Goal: Task Accomplishment & Management: Complete application form

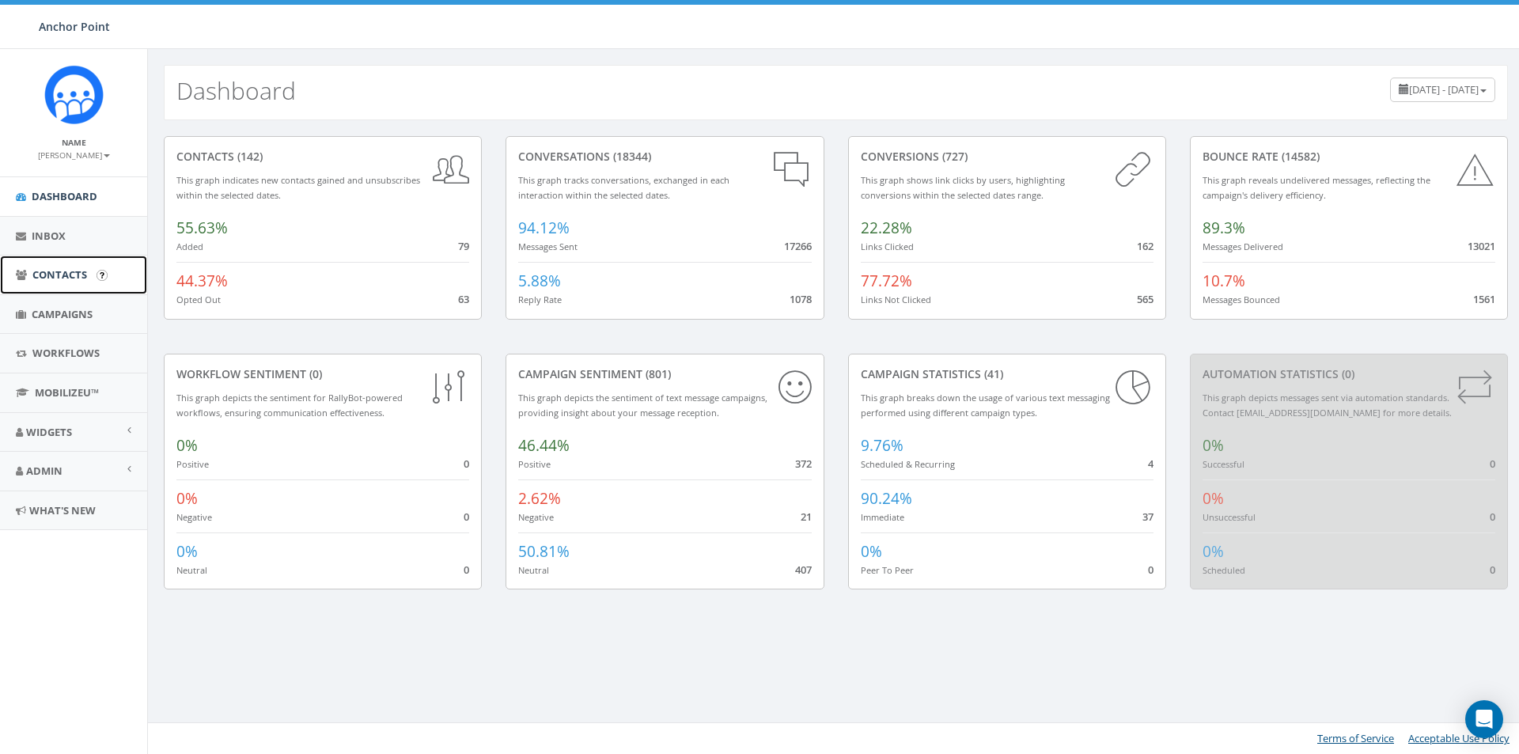
click at [68, 273] on span "Contacts" at bounding box center [59, 274] width 55 height 14
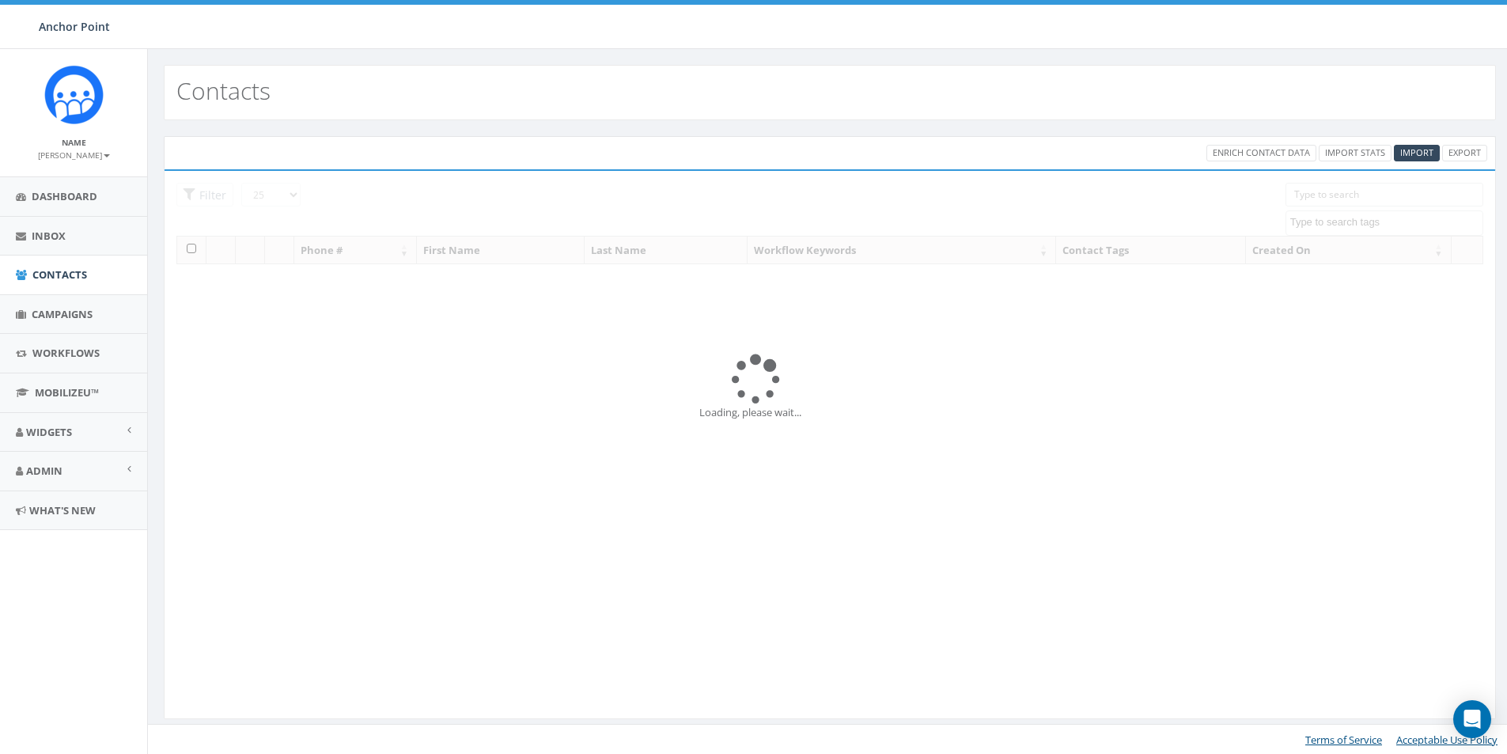
select select
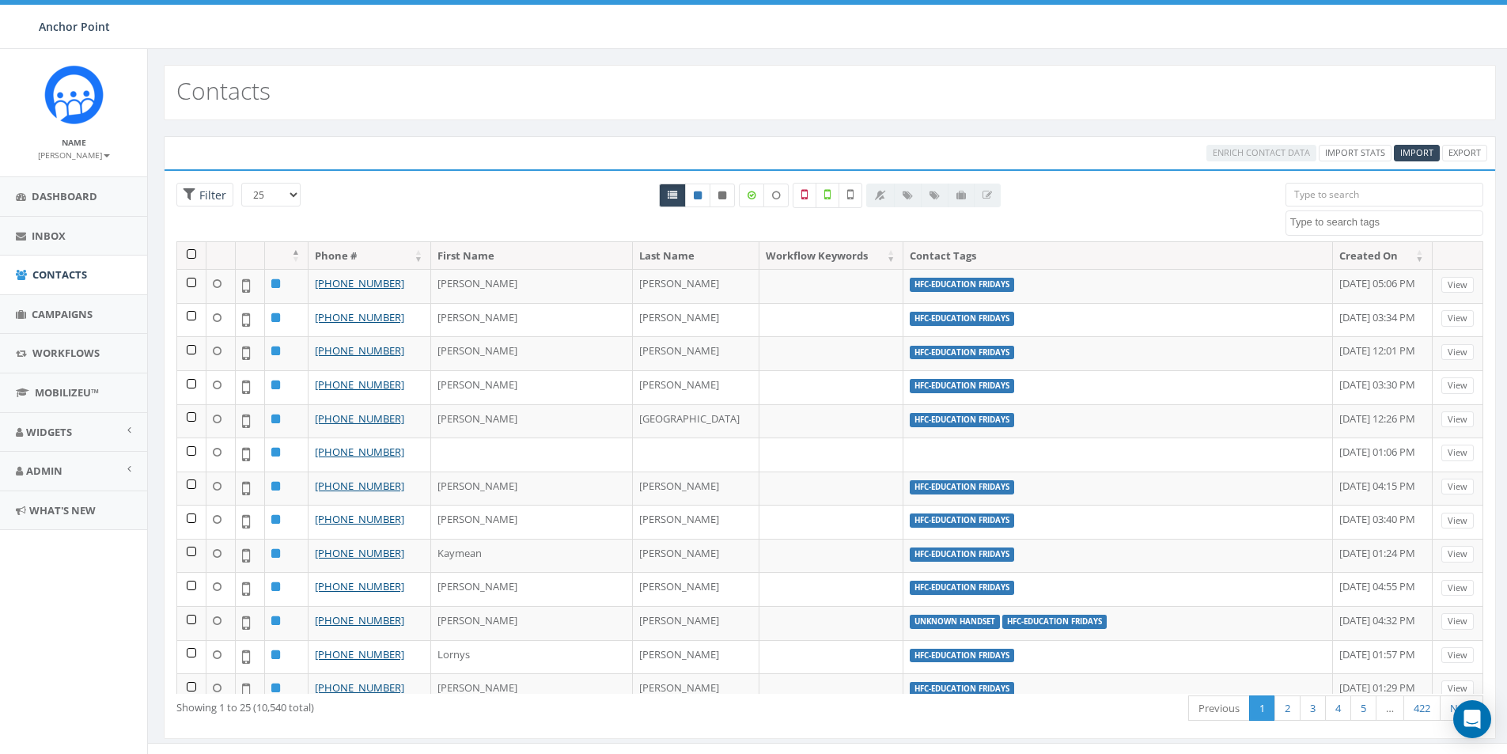
click at [1320, 195] on input "search" at bounding box center [1385, 195] width 198 height 24
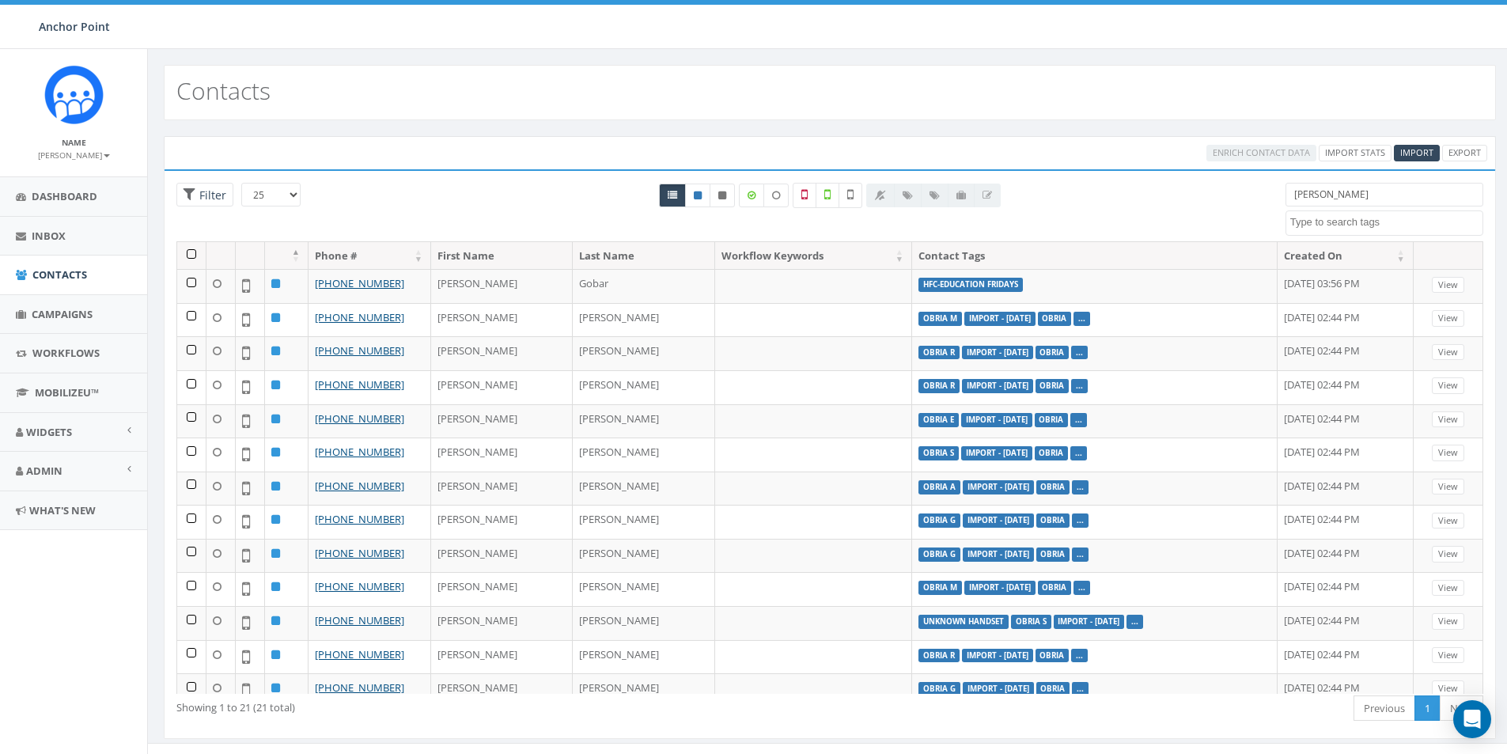
drag, startPoint x: 1333, startPoint y: 195, endPoint x: 1280, endPoint y: 195, distance: 53.0
click at [1280, 195] on div "alexis 0613 Donor Dinner 2024/09/12 2024 gala 2025/09/05 2025 Gala Table Host 2…" at bounding box center [1385, 209] width 222 height 53
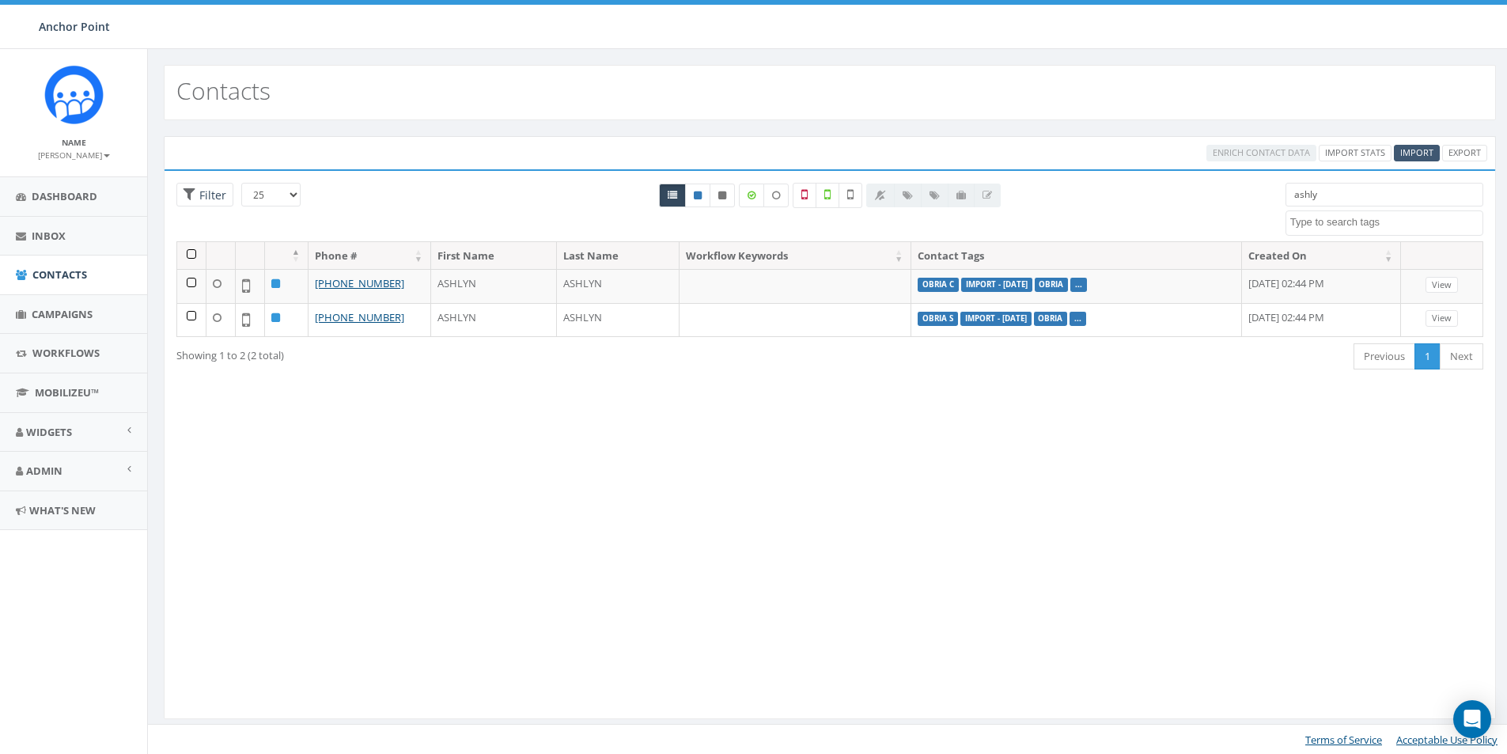
type input "ashly"
click at [1422, 153] on span "Import" at bounding box center [1416, 152] width 33 height 12
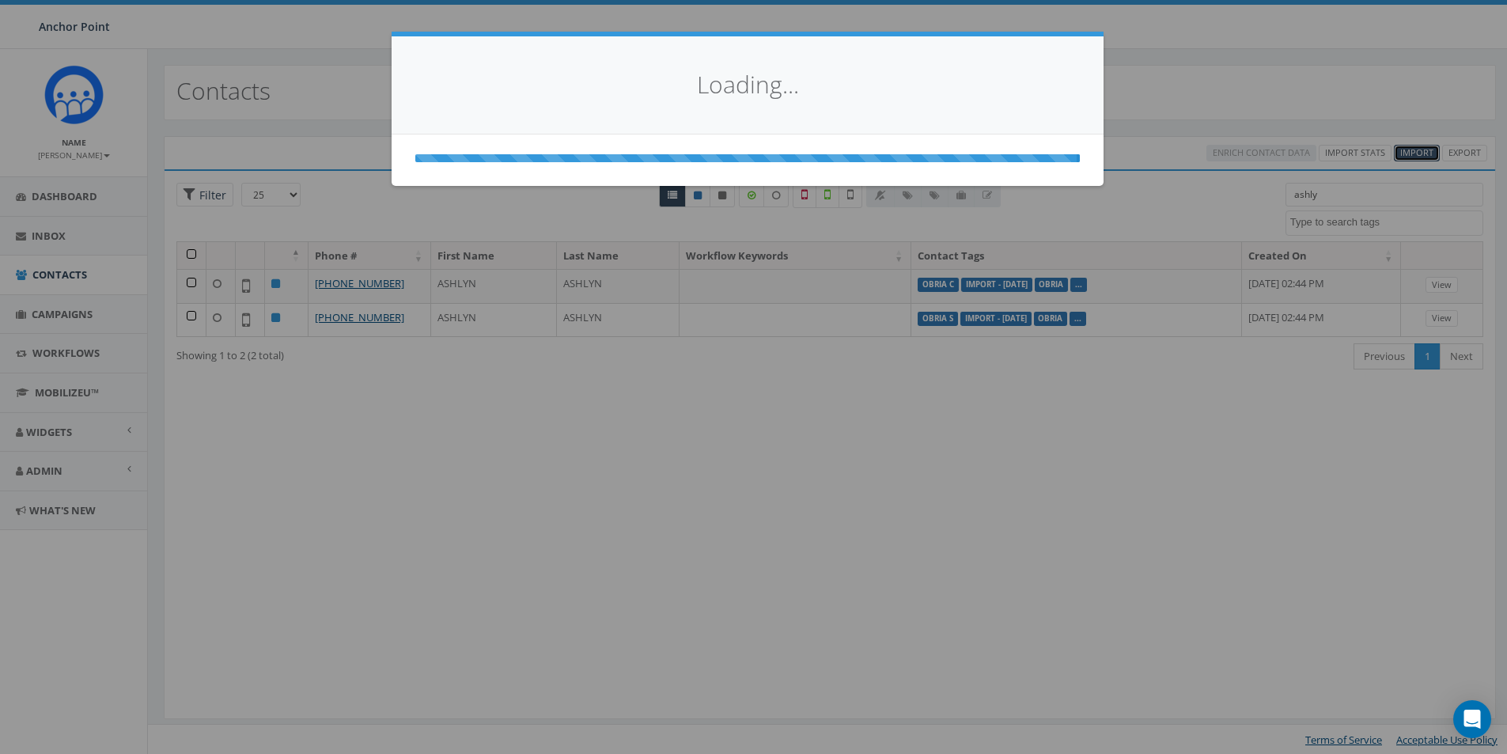
select select
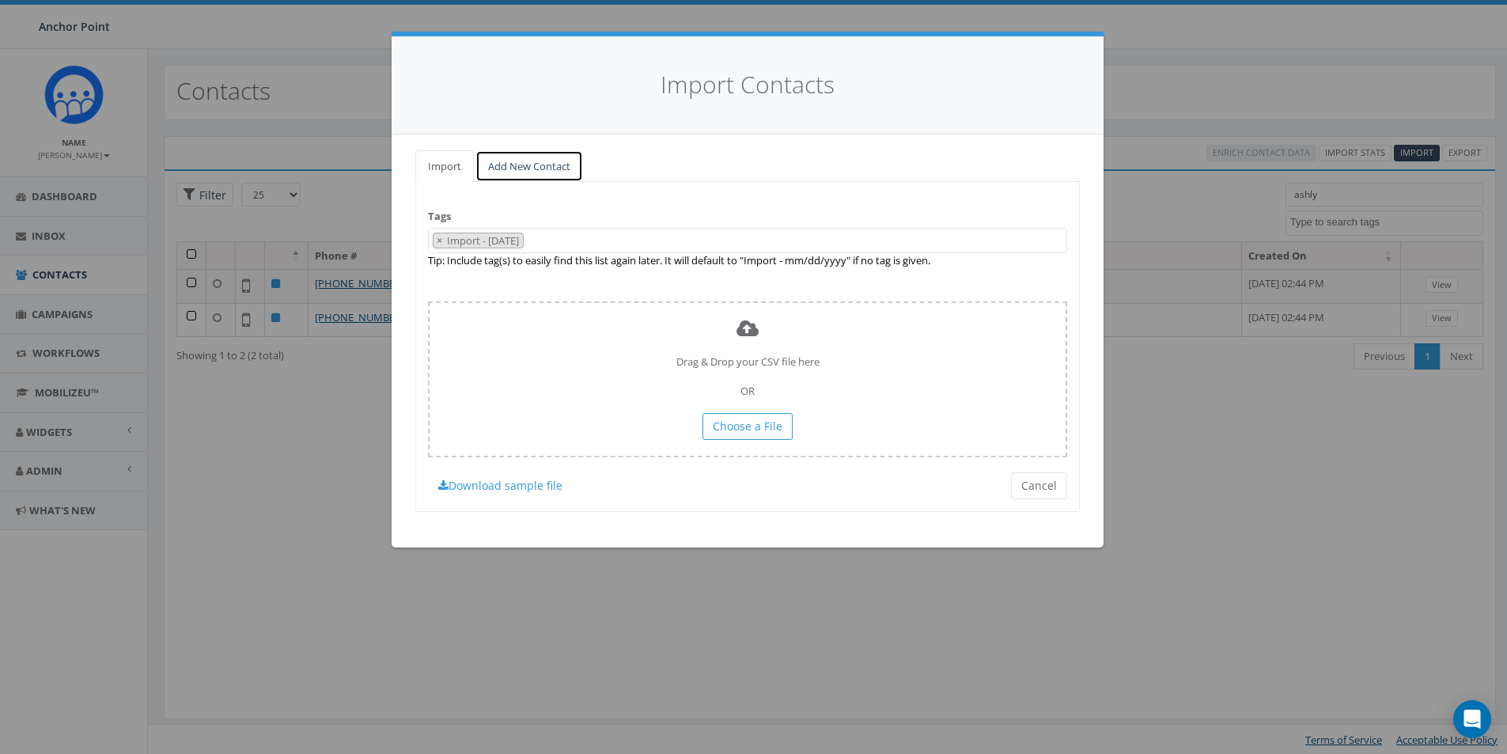
click at [543, 161] on link "Add New Contact" at bounding box center [529, 166] width 108 height 32
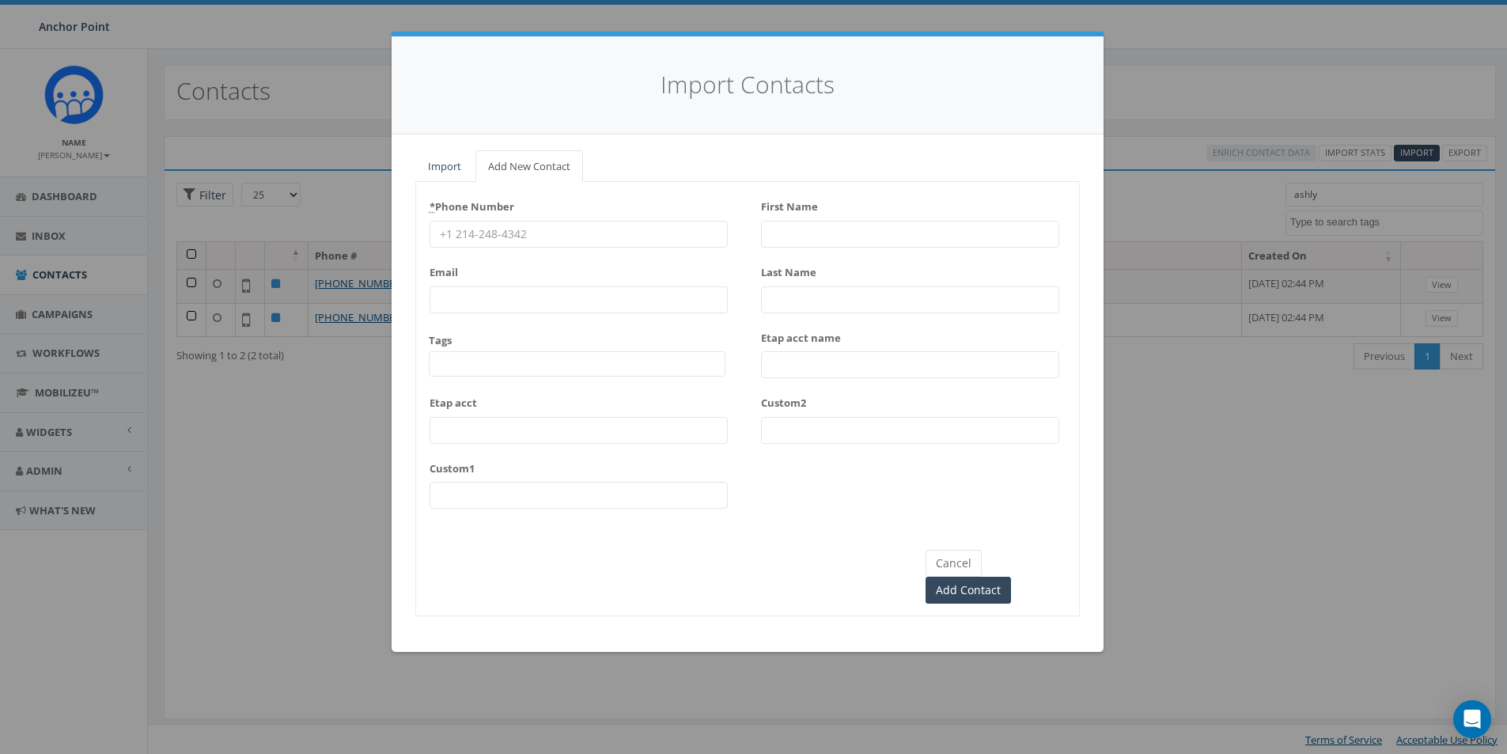
click at [495, 227] on input "* Phone Number" at bounding box center [579, 234] width 298 height 27
type input "346-605-9567"
click at [471, 366] on span at bounding box center [577, 363] width 297 height 25
type textarea "HFC"
select select "HFC-Education Fridays"
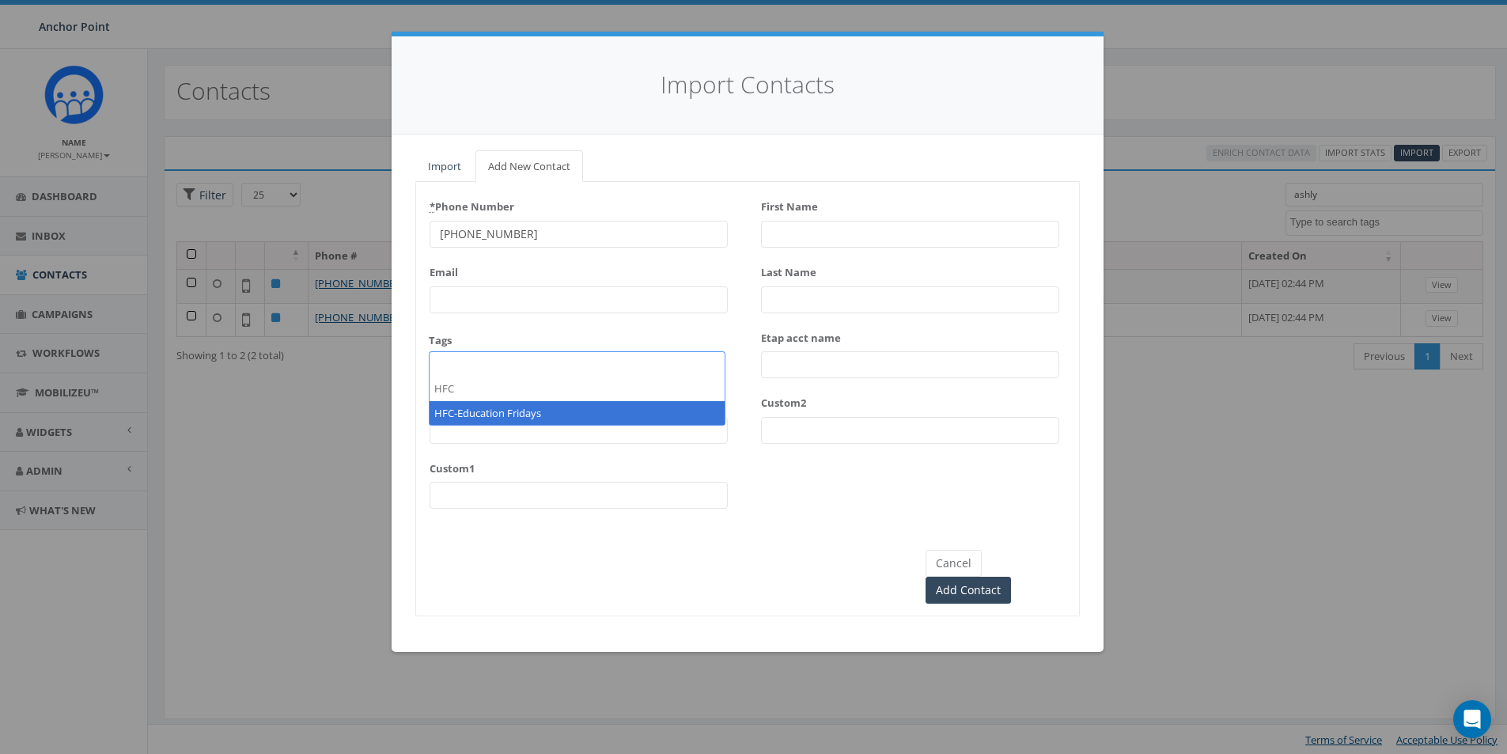
scroll to position [526, 0]
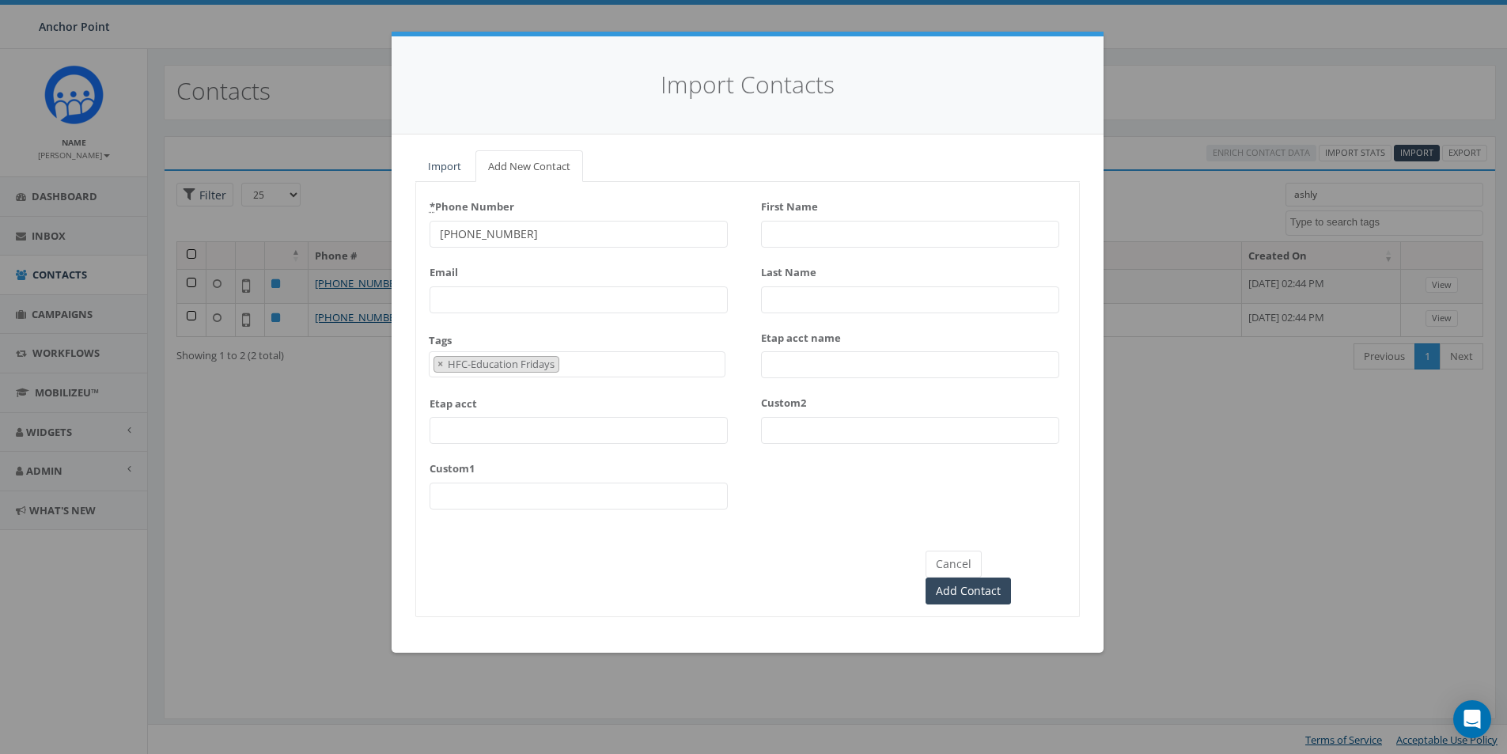
click at [785, 232] on input "First Name" at bounding box center [910, 234] width 298 height 27
type input "Ashly"
type input "Umanzor"
click at [1011, 578] on input "Add Contact" at bounding box center [968, 591] width 85 height 27
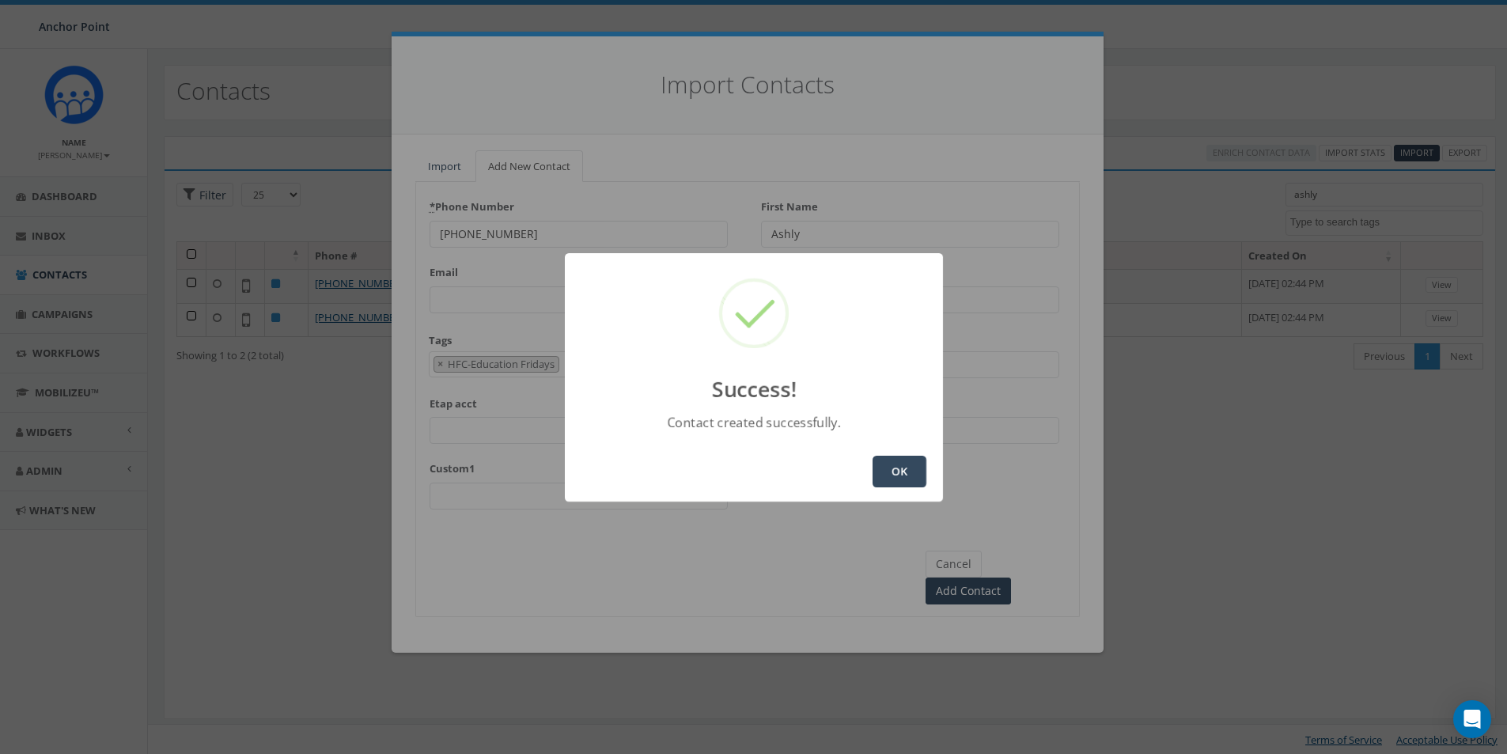
click at [900, 464] on button "OK" at bounding box center [900, 472] width 54 height 32
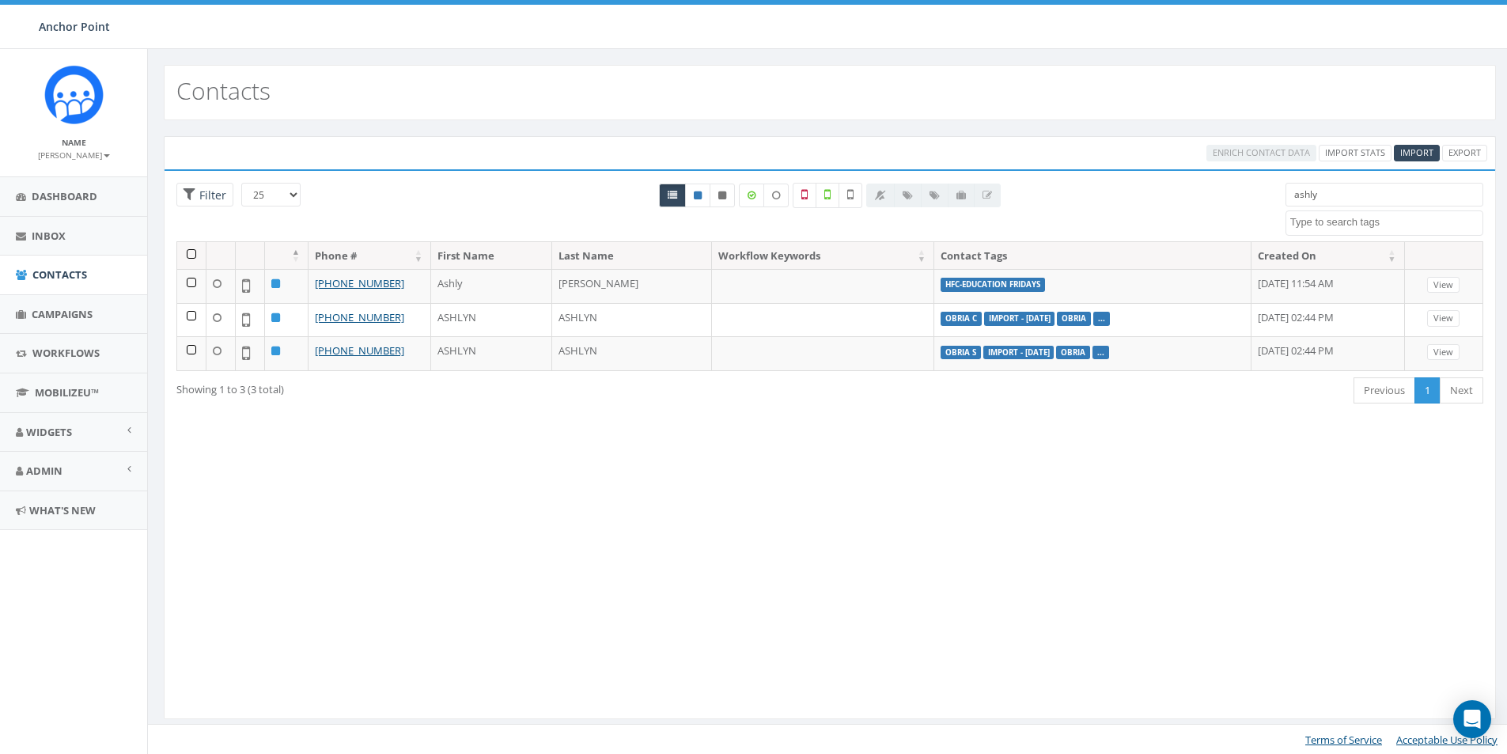
select select
drag, startPoint x: 1337, startPoint y: 196, endPoint x: 1273, endPoint y: 196, distance: 64.1
click at [1274, 196] on div "ashly 0613 Donor Dinner 2024/09/12 2024 gala 2025/09/05 2025 Gala Table Host 20…" at bounding box center [1385, 209] width 222 height 53
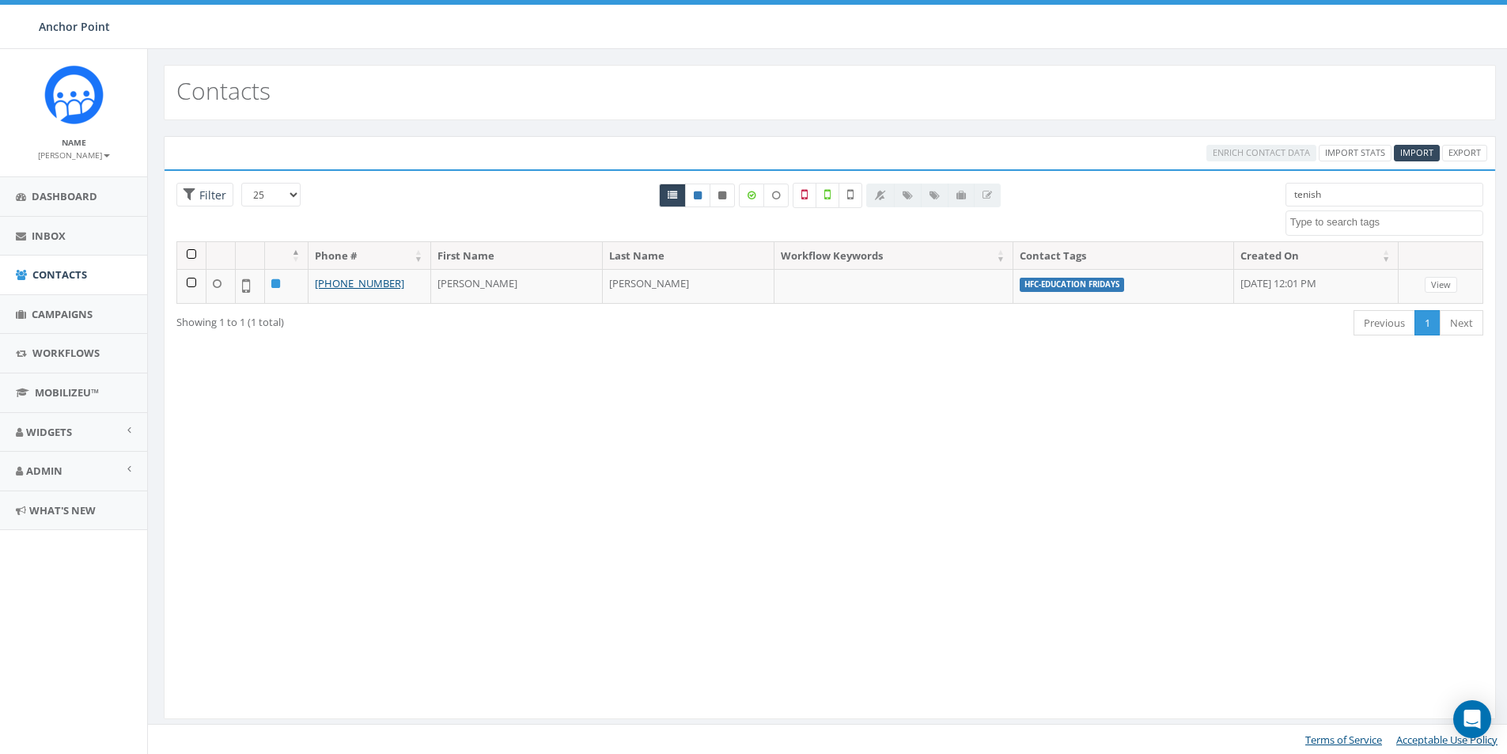
drag, startPoint x: 1343, startPoint y: 196, endPoint x: 1242, endPoint y: 197, distance: 100.5
click at [1242, 197] on div "25 50 100 Filter All 0 contact(s) on current page All 1 contact(s) filtered ten…" at bounding box center [830, 212] width 1331 height 59
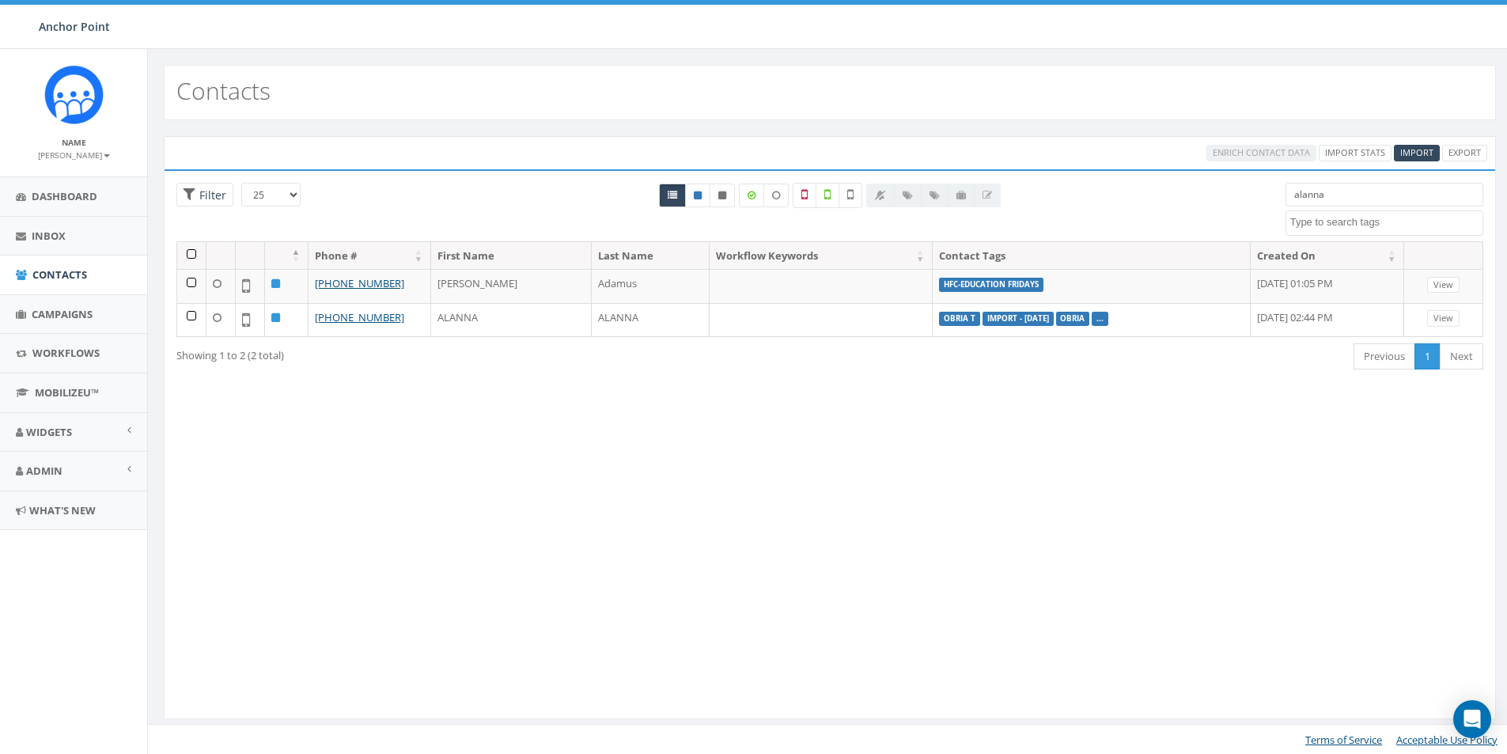
drag, startPoint x: 1333, startPoint y: 195, endPoint x: 1267, endPoint y: 206, distance: 66.7
click at [1267, 206] on div "25 50 100 Filter All 0 contact(s) on current page All 2 contact(s) filtered ala…" at bounding box center [830, 212] width 1331 height 59
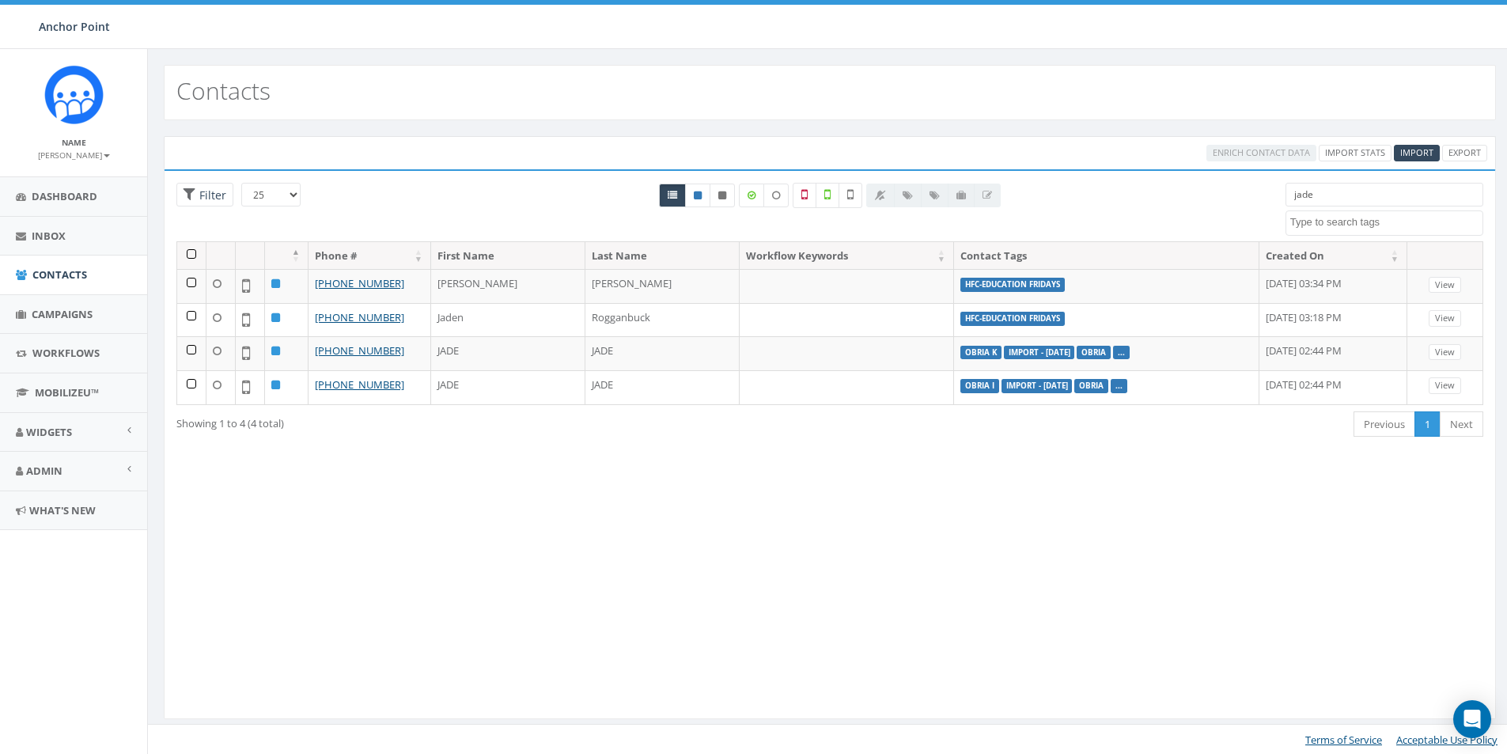
drag, startPoint x: 1328, startPoint y: 195, endPoint x: 1193, endPoint y: 141, distance: 144.9
click at [1226, 195] on div "25 50 100 Filter All 0 contact(s) on current page All 4 contact(s) filtered jad…" at bounding box center [830, 212] width 1331 height 59
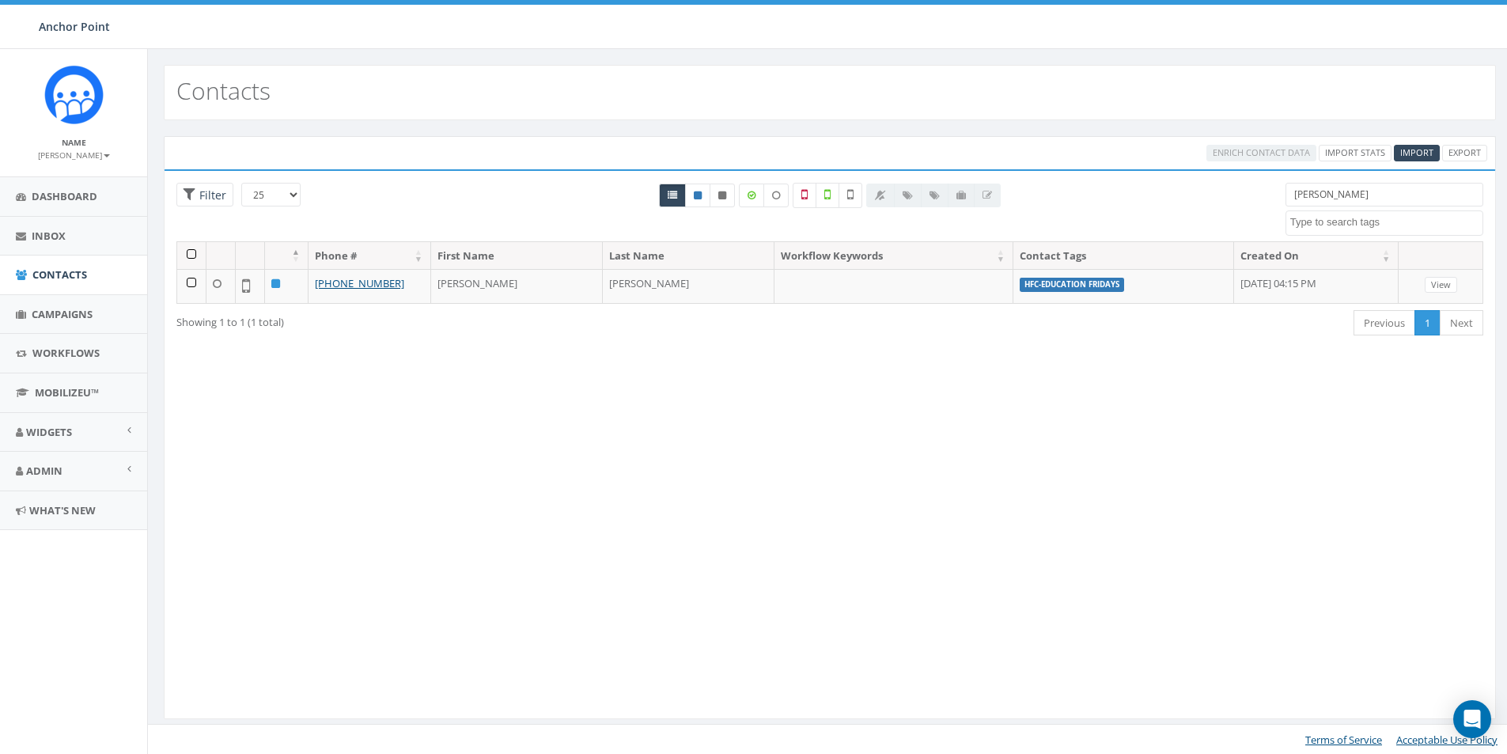
drag, startPoint x: 1337, startPoint y: 194, endPoint x: 1241, endPoint y: 200, distance: 95.9
click at [1241, 200] on div "25 50 100 Filter All 0 contact(s) on current page All 1 contact(s) filtered mic…" at bounding box center [830, 212] width 1331 height 59
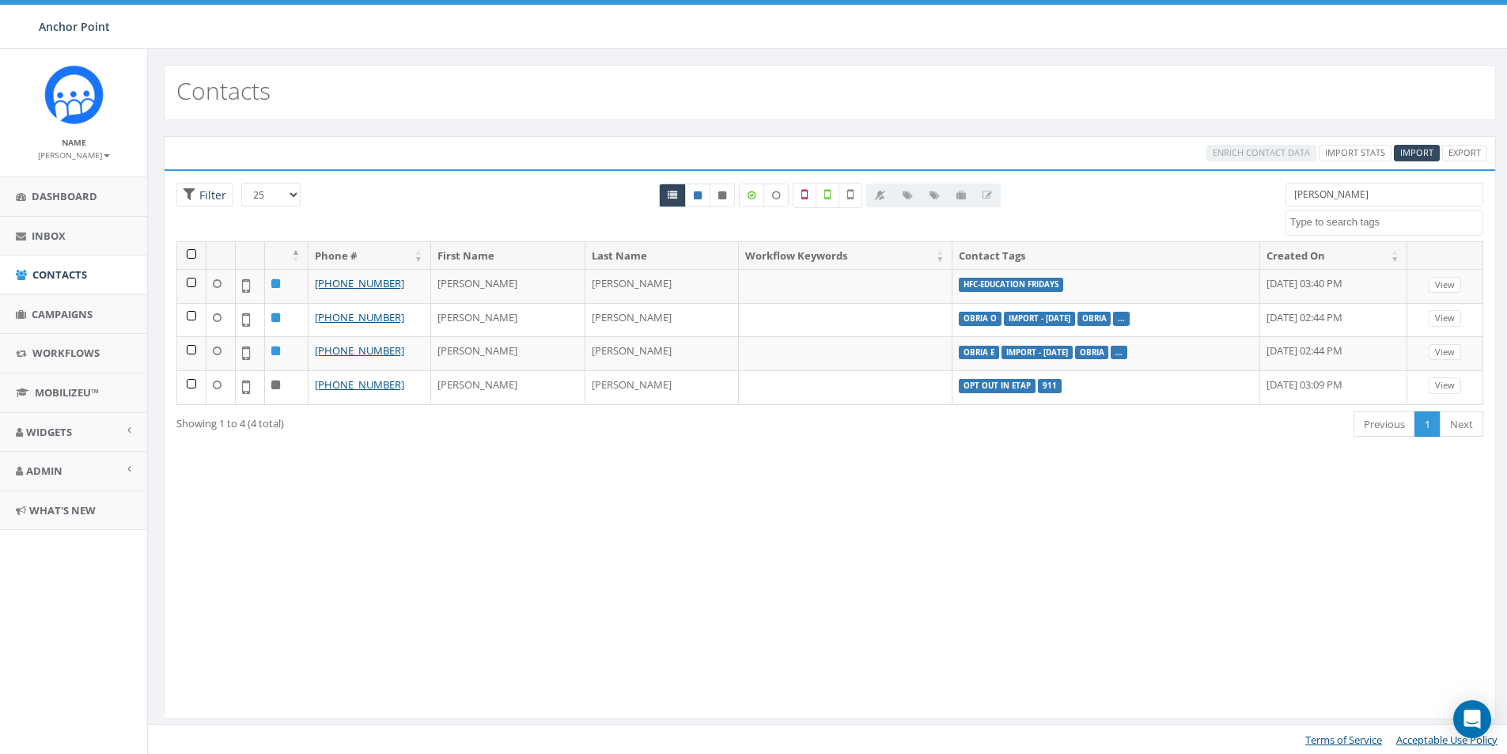
drag, startPoint x: 1347, startPoint y: 197, endPoint x: 1266, endPoint y: 195, distance: 80.7
click at [1266, 195] on div "25 50 100 Filter All 0 contact(s) on current page All 4 contact(s) filtered chr…" at bounding box center [830, 212] width 1331 height 59
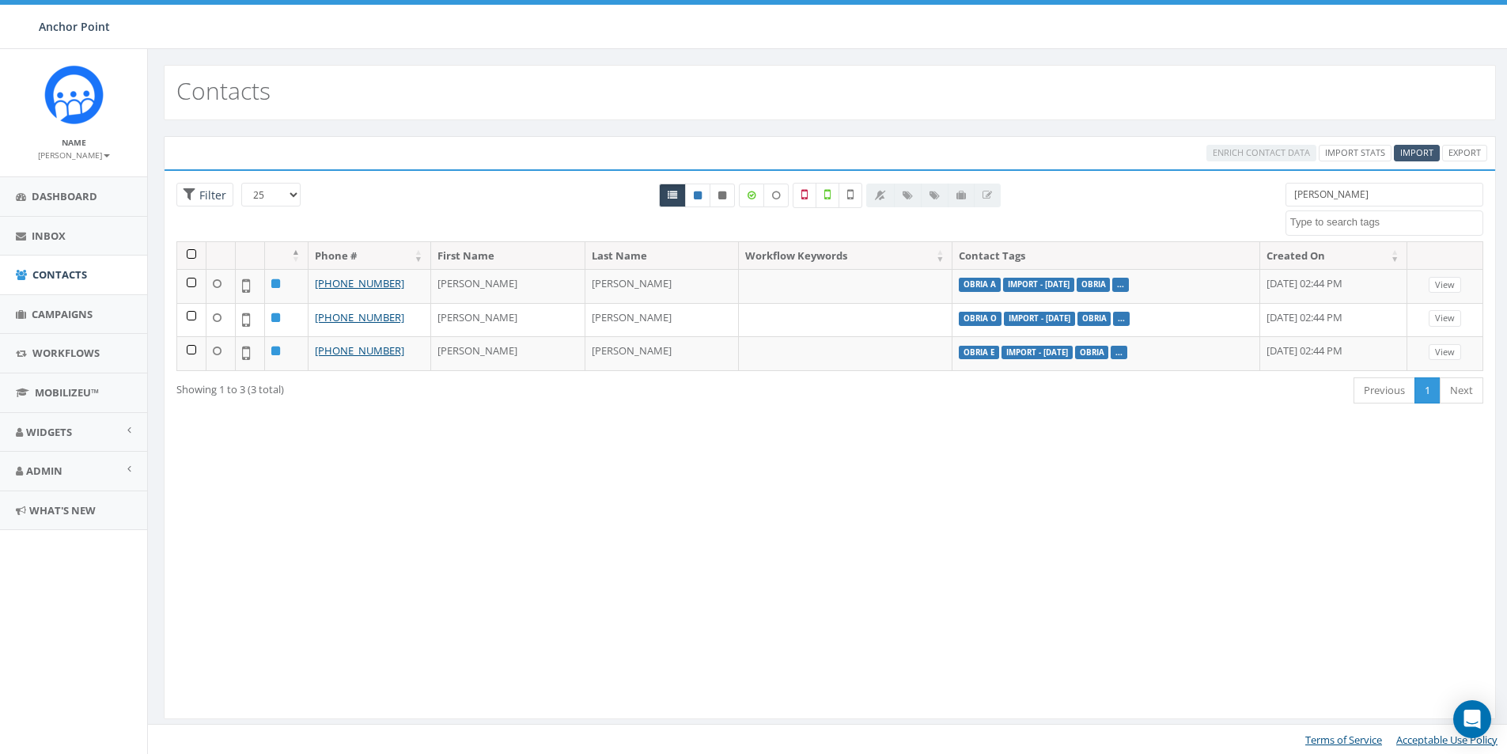
type input "daniela"
click at [1424, 147] on span "Import" at bounding box center [1416, 152] width 33 height 12
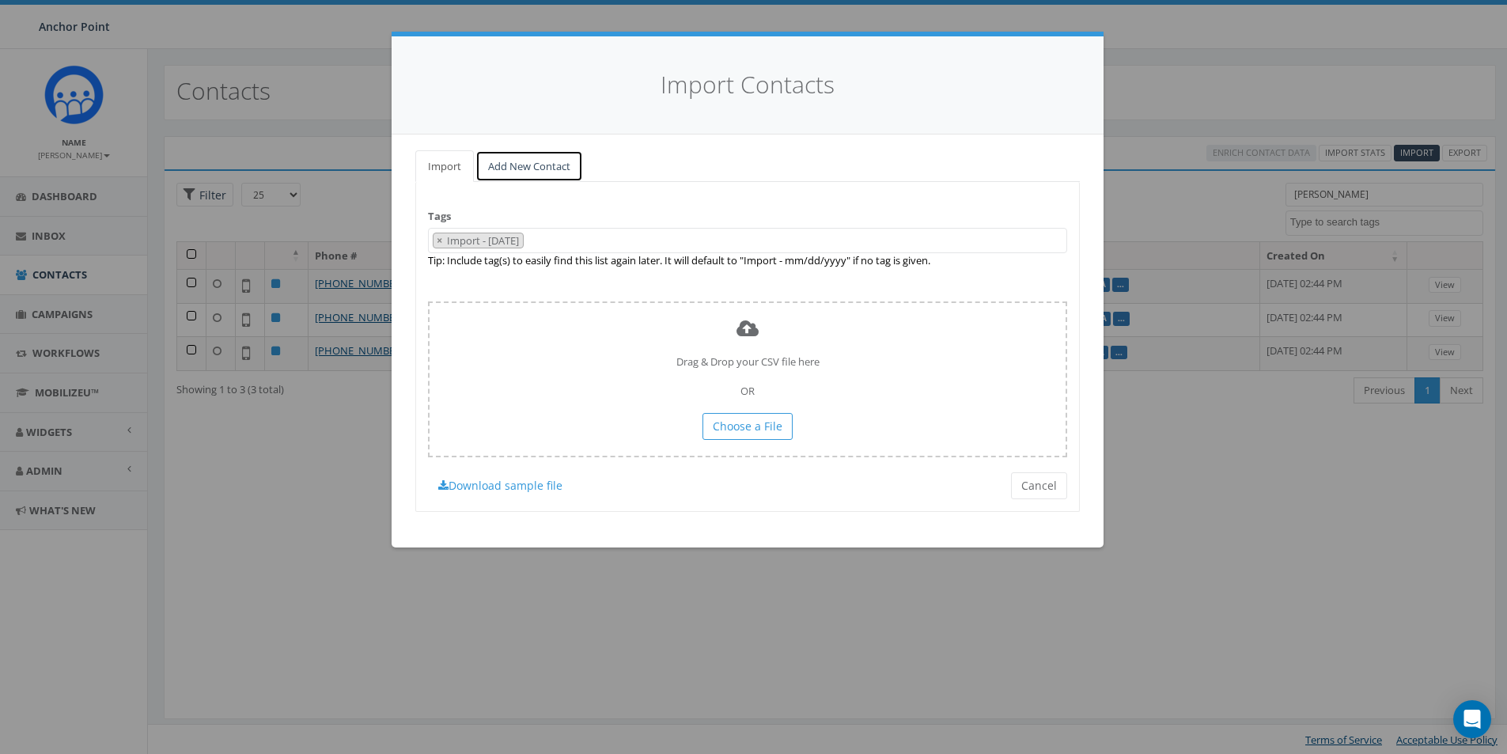
click at [537, 169] on link "Add New Contact" at bounding box center [529, 166] width 108 height 32
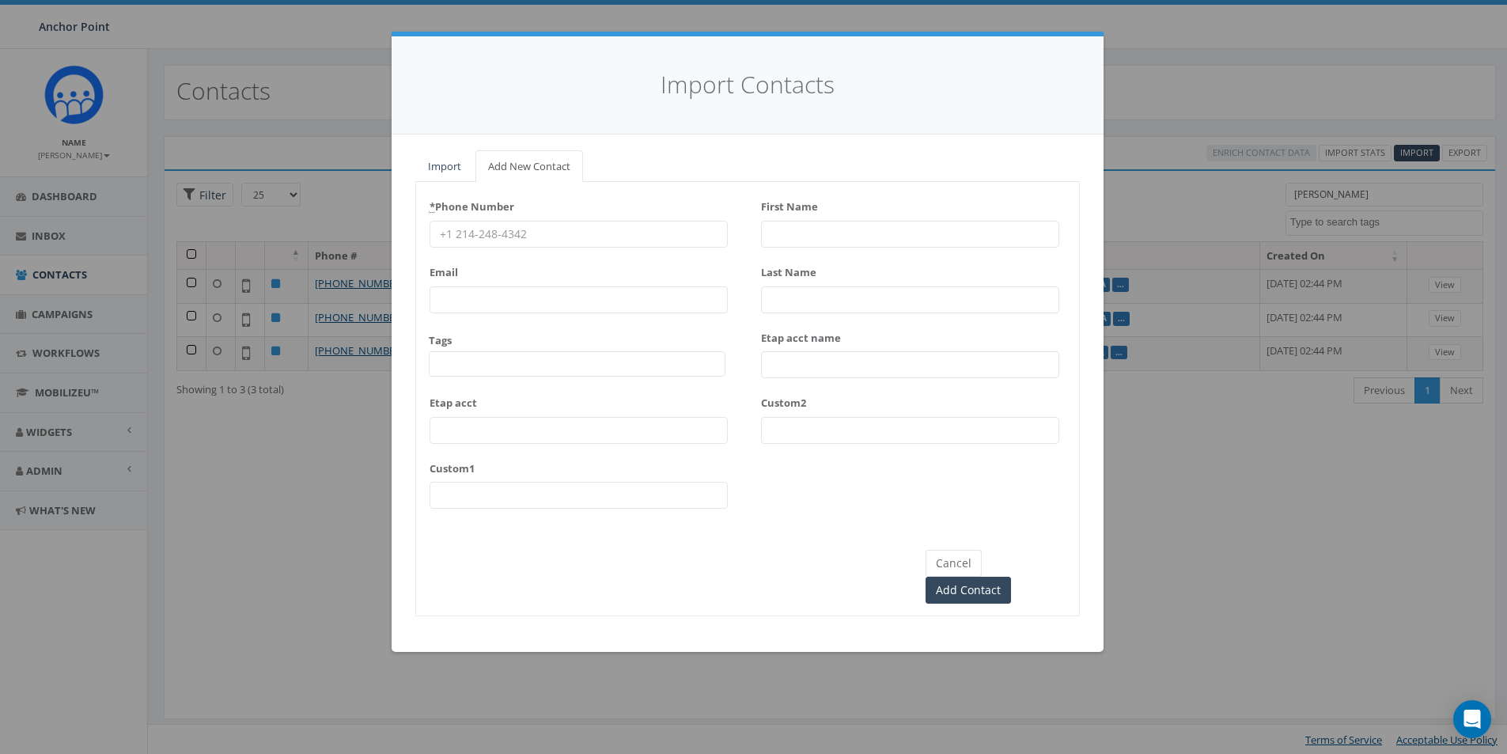
click at [500, 233] on input "* Phone Number" at bounding box center [579, 234] width 298 height 27
type input "832-763-3020"
click at [474, 366] on span at bounding box center [577, 363] width 297 height 25
type textarea "HFC"
select select "HFC-Education Fridays"
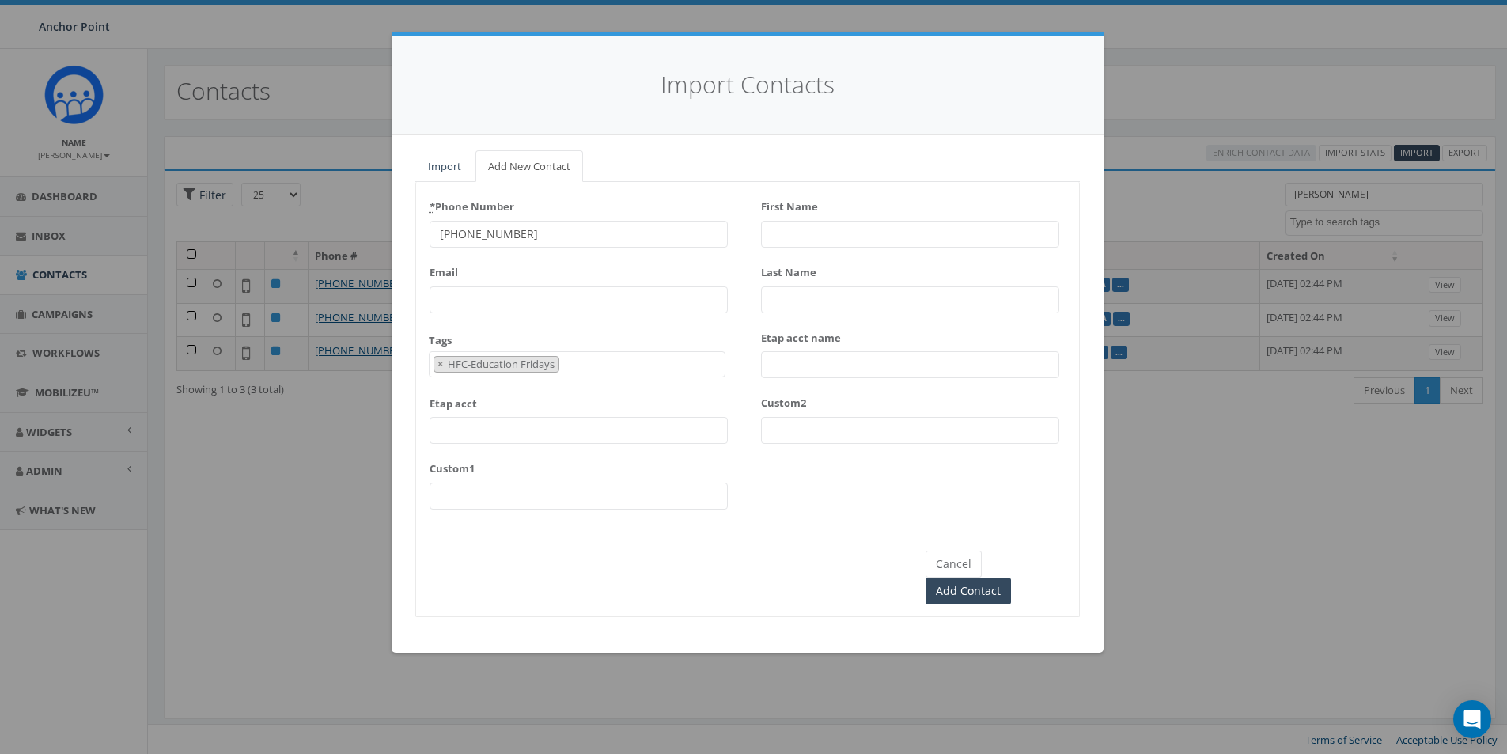
scroll to position [526, 0]
click at [811, 226] on input "First Name" at bounding box center [910, 234] width 298 height 27
type input "Daniela"
type input "Quintanilla"
click at [1011, 578] on input "Add Contact" at bounding box center [968, 591] width 85 height 27
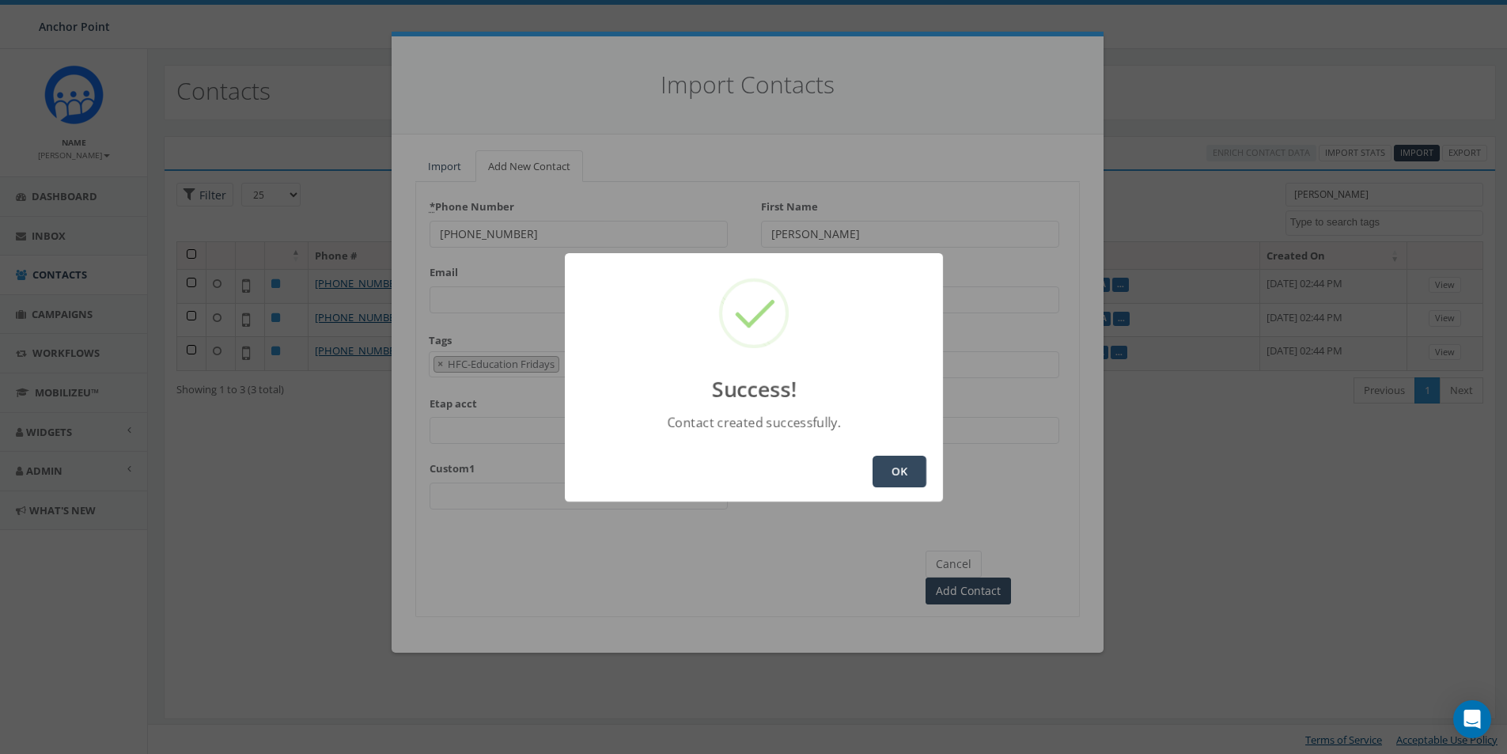
click at [905, 479] on button "OK" at bounding box center [900, 472] width 54 height 32
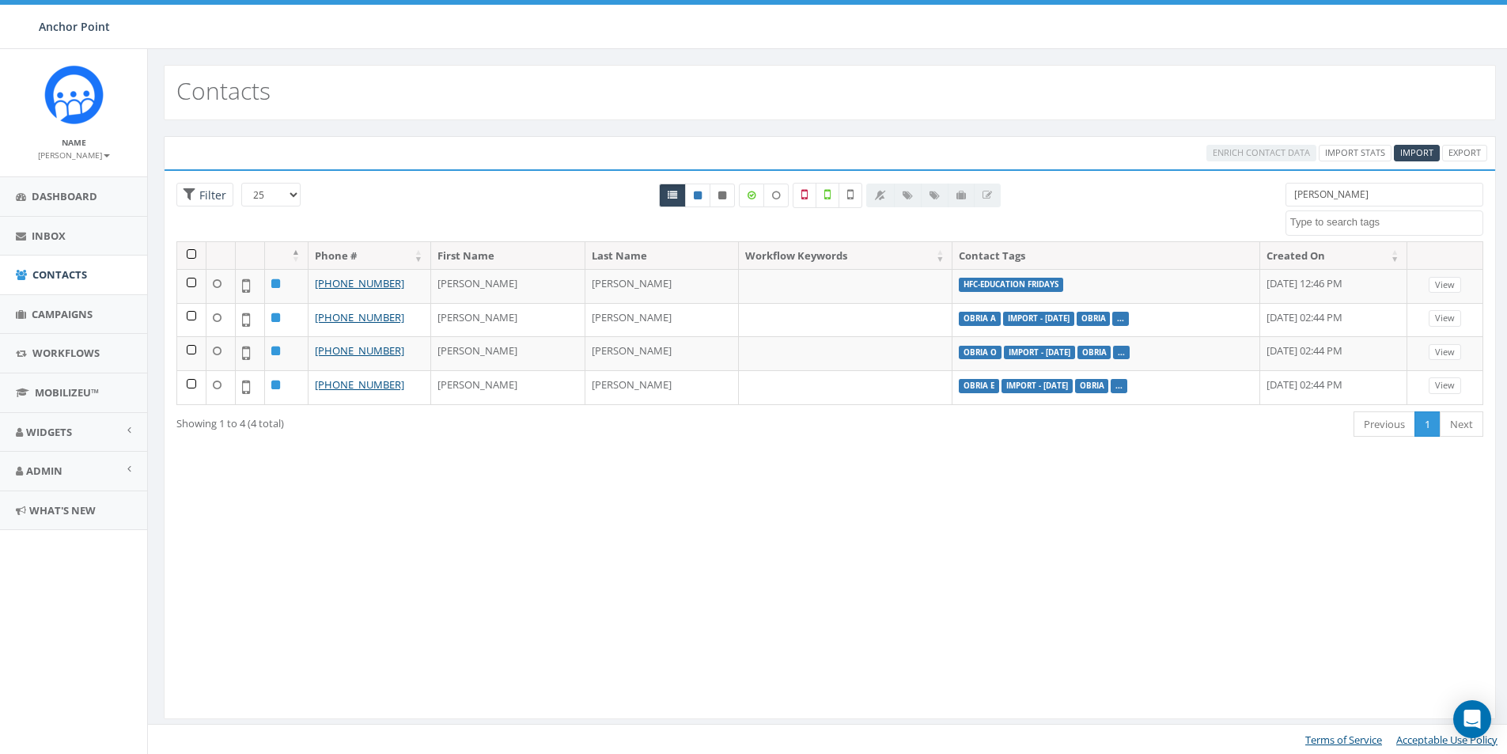
select select
drag, startPoint x: 1335, startPoint y: 199, endPoint x: 1221, endPoint y: 185, distance: 114.8
click at [1237, 199] on div "25 50 100 Filter daniela 0613 Donor Dinner 2024/09/12 2024 gala 2025/09/05 2025…" at bounding box center [830, 212] width 1331 height 59
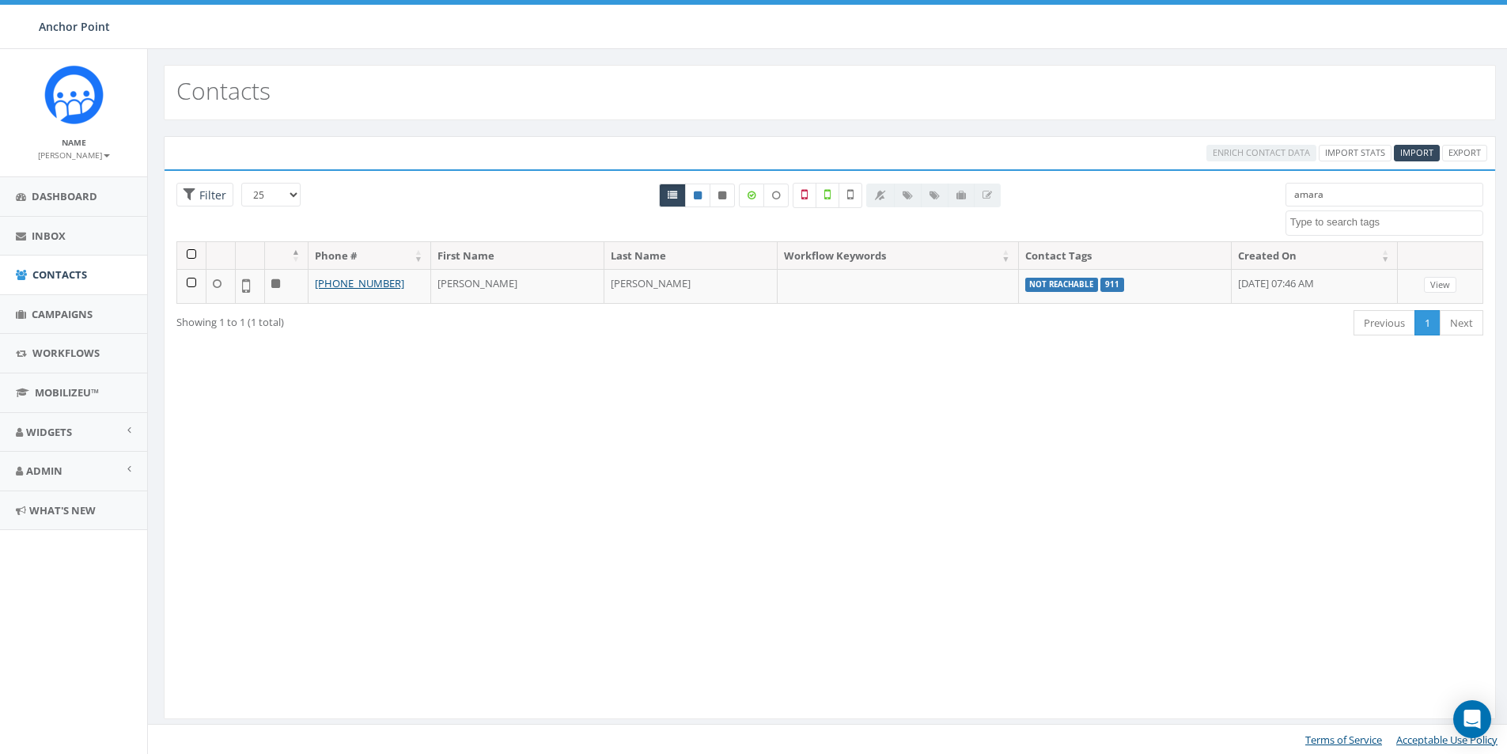
drag, startPoint x: 1328, startPoint y: 195, endPoint x: 1276, endPoint y: 195, distance: 52.2
click at [1276, 195] on div "amara 0613 Donor Dinner 2024/09/12 2024 gala 2025/09/05 2025 Gala Table Host 20…" at bounding box center [1385, 209] width 222 height 53
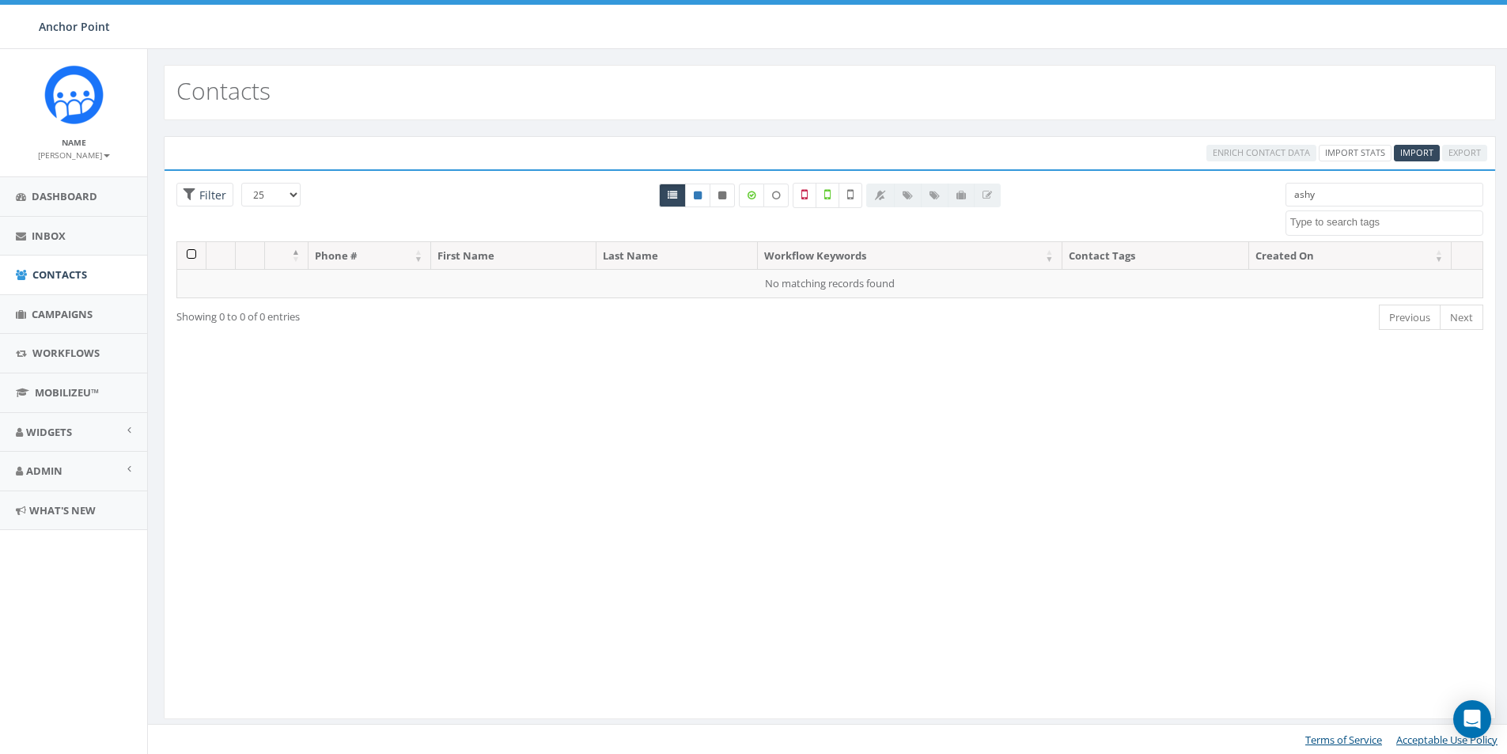
drag, startPoint x: 1323, startPoint y: 189, endPoint x: 1279, endPoint y: 194, distance: 44.6
click at [1279, 194] on div "ashy 0613 Donor Dinner 2024/09/12 2024 gala 2025/09/05 2025 Gala Table Host 202…" at bounding box center [1385, 209] width 222 height 53
click at [1320, 194] on input "ashy" at bounding box center [1385, 195] width 198 height 24
drag, startPoint x: 1328, startPoint y: 195, endPoint x: 1268, endPoint y: 188, distance: 59.9
click at [1272, 191] on div "25 50 100 Filter All 0 contact(s) on current page All 203 contact(s) filtered a…" at bounding box center [830, 212] width 1331 height 59
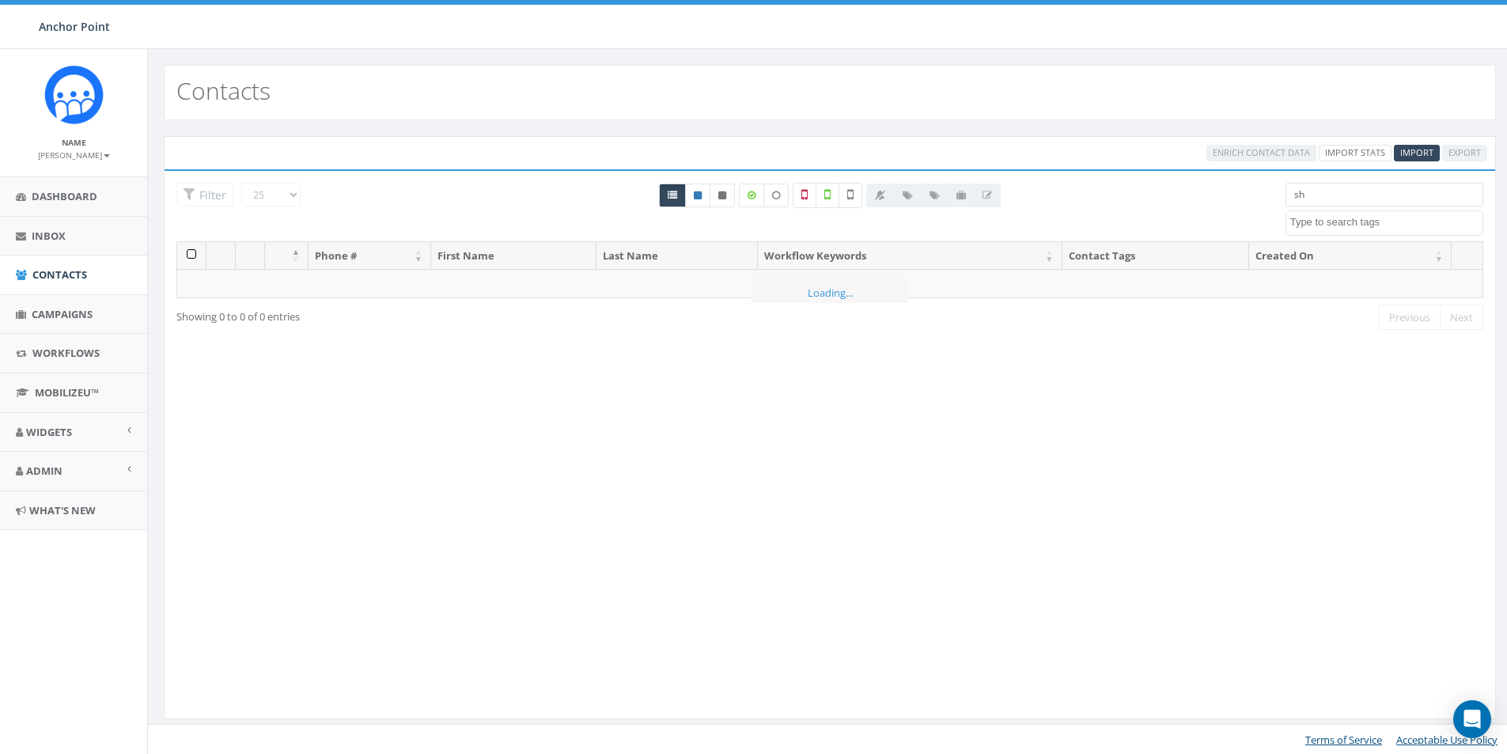
type input "s"
type input "[PERSON_NAME]"
click at [1410, 151] on span "Import" at bounding box center [1416, 152] width 33 height 12
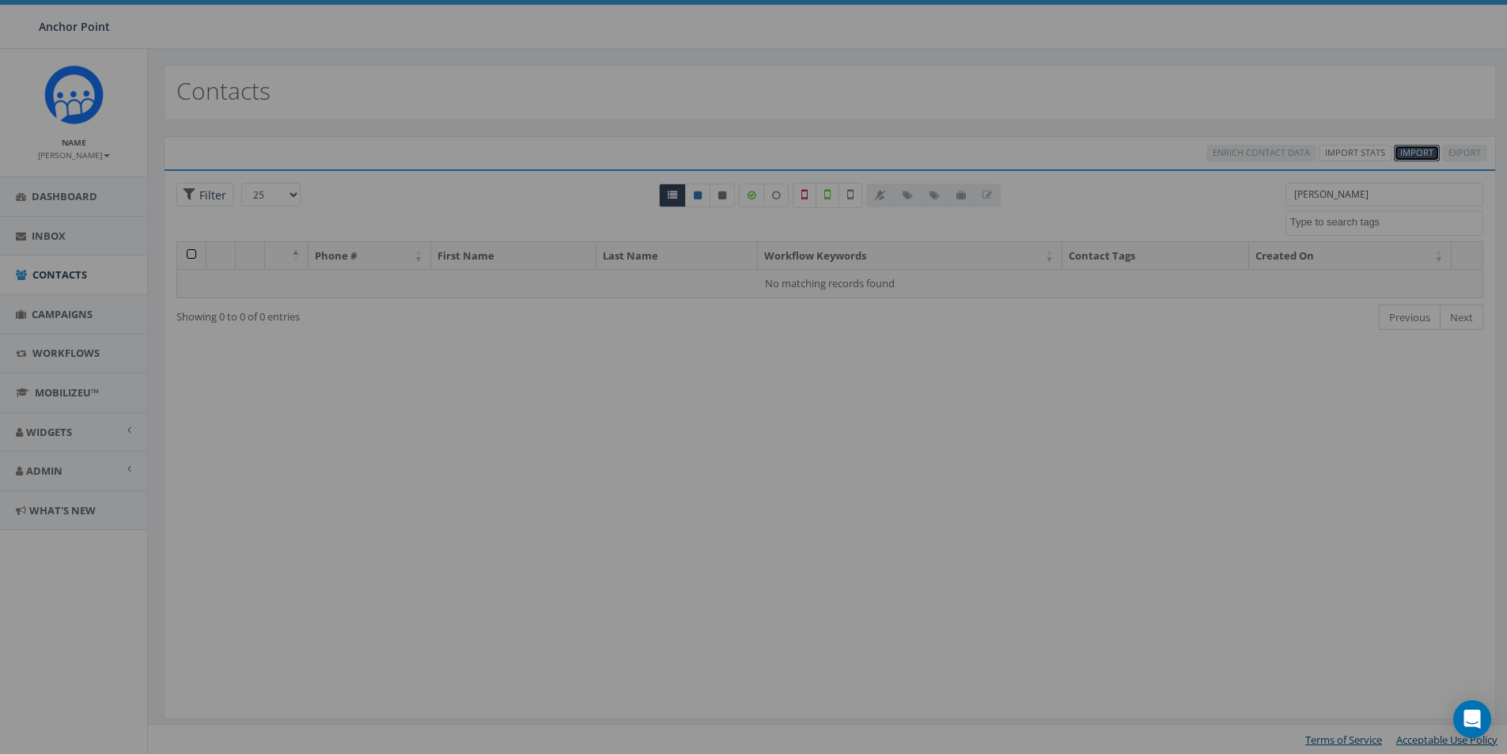
select select
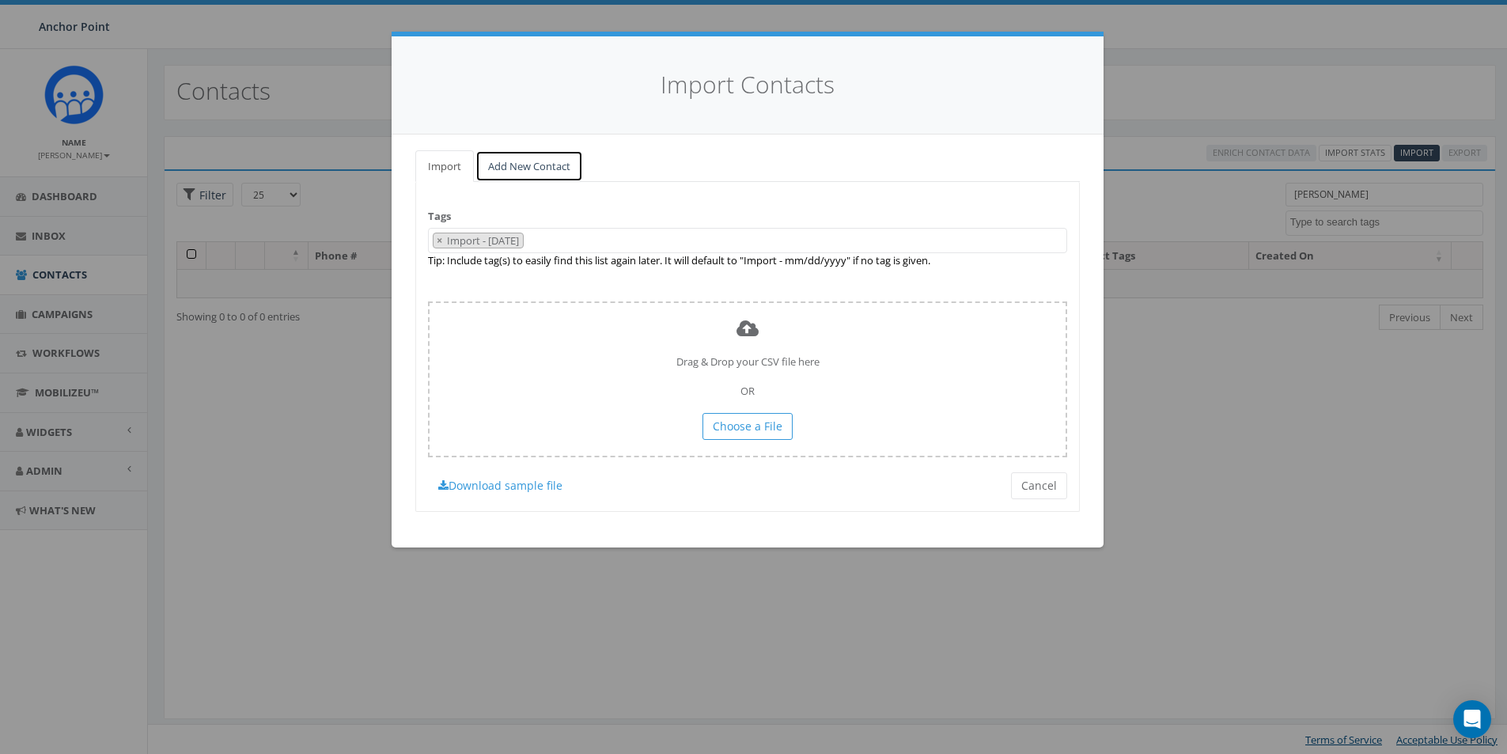
click at [526, 160] on link "Add New Contact" at bounding box center [529, 166] width 108 height 32
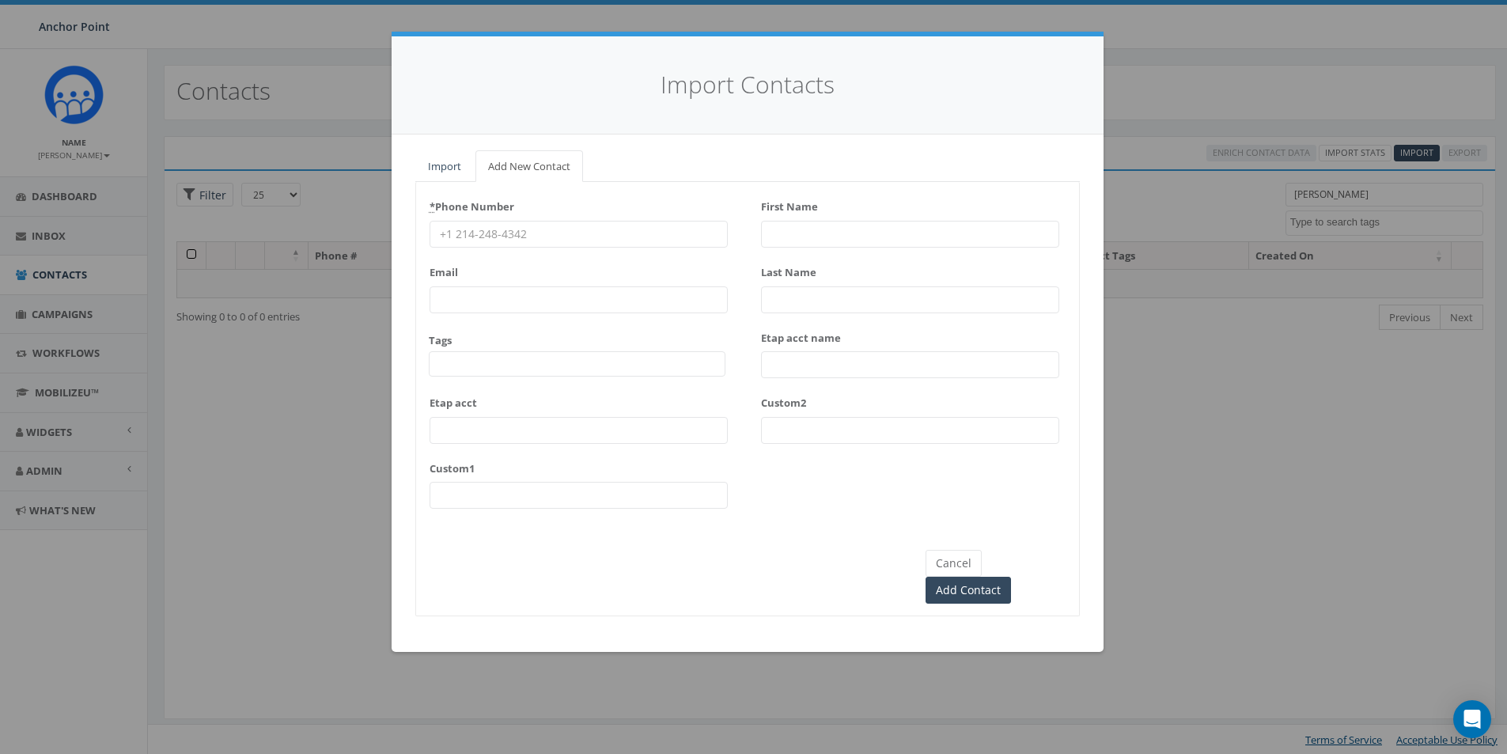
click at [504, 236] on input "* Phone Number" at bounding box center [579, 234] width 298 height 27
type input "713-592-3045"
click at [461, 373] on span at bounding box center [577, 363] width 297 height 25
type textarea "HFC"
select select "HFC-Education Fridays"
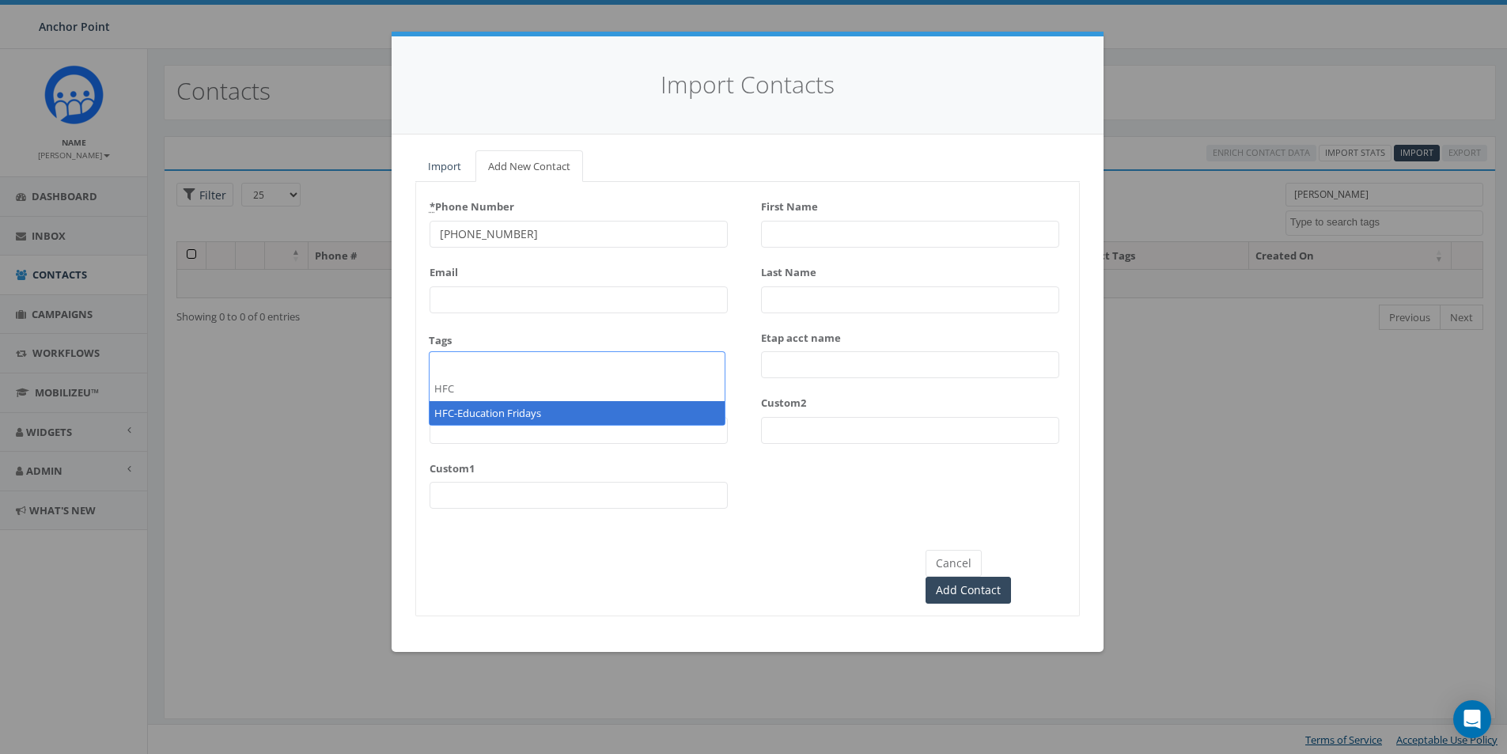
scroll to position [526, 0]
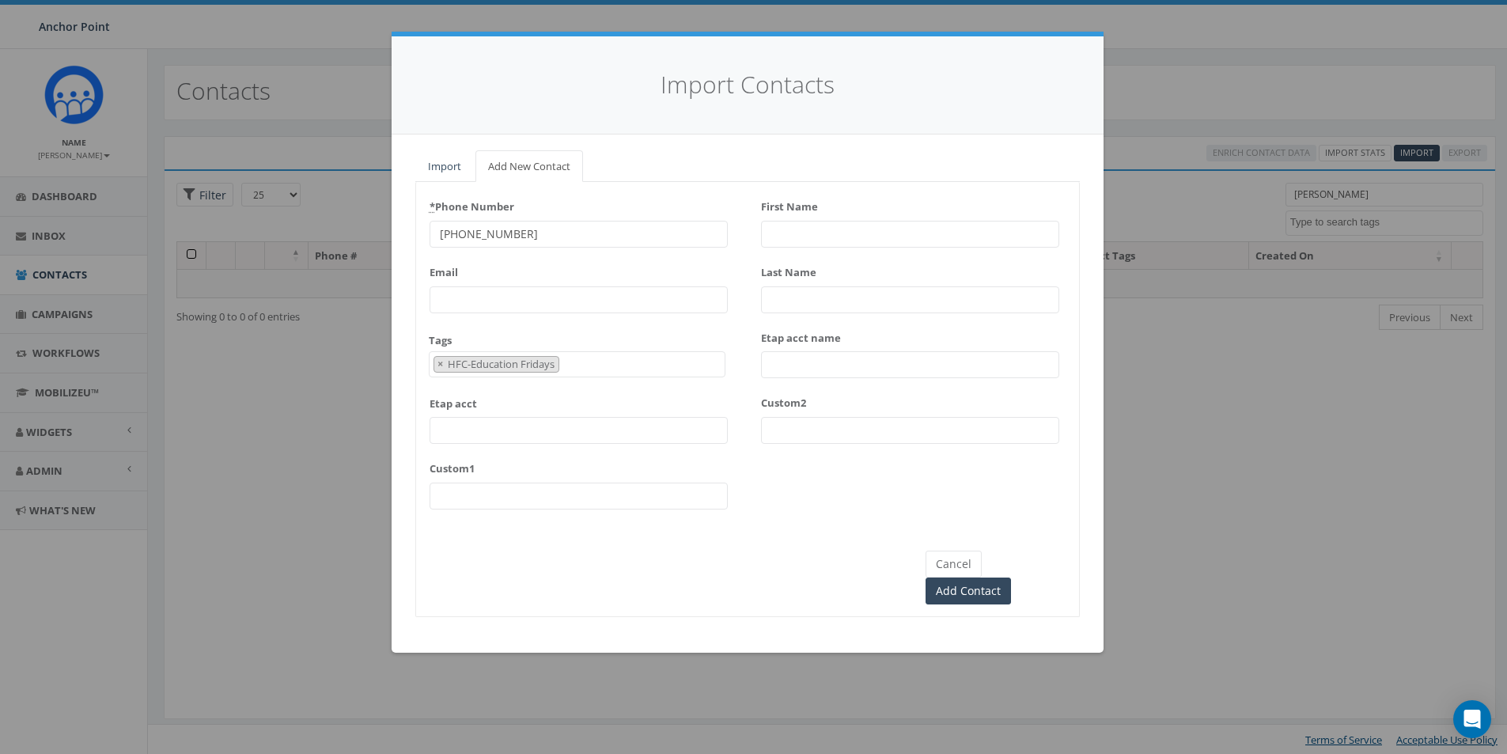
click at [779, 229] on input "First Name" at bounding box center [910, 234] width 298 height 27
type input "Shawntaijah"
type input "[PERSON_NAME]"
click at [1006, 578] on input "Add Contact" at bounding box center [968, 591] width 85 height 27
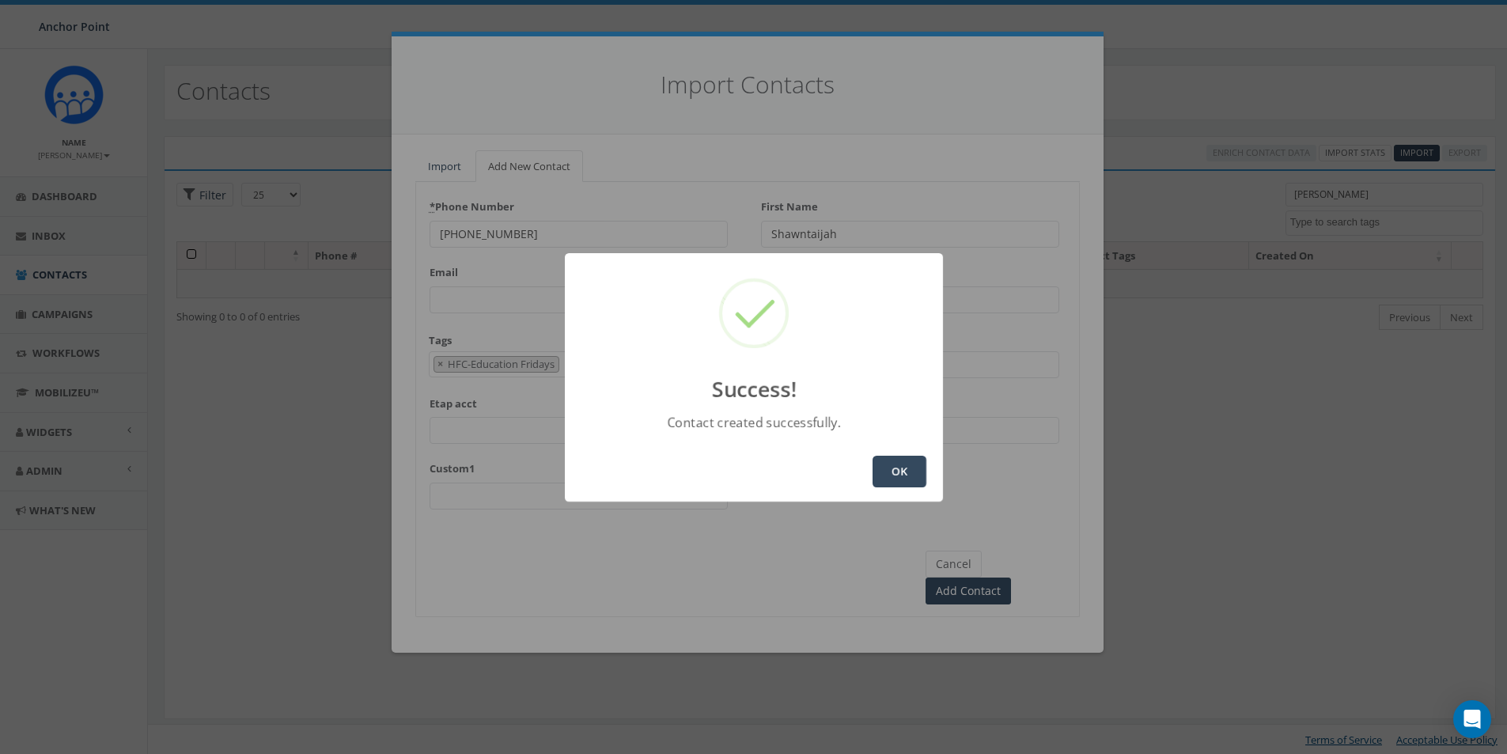
click at [878, 467] on button "OK" at bounding box center [900, 472] width 54 height 32
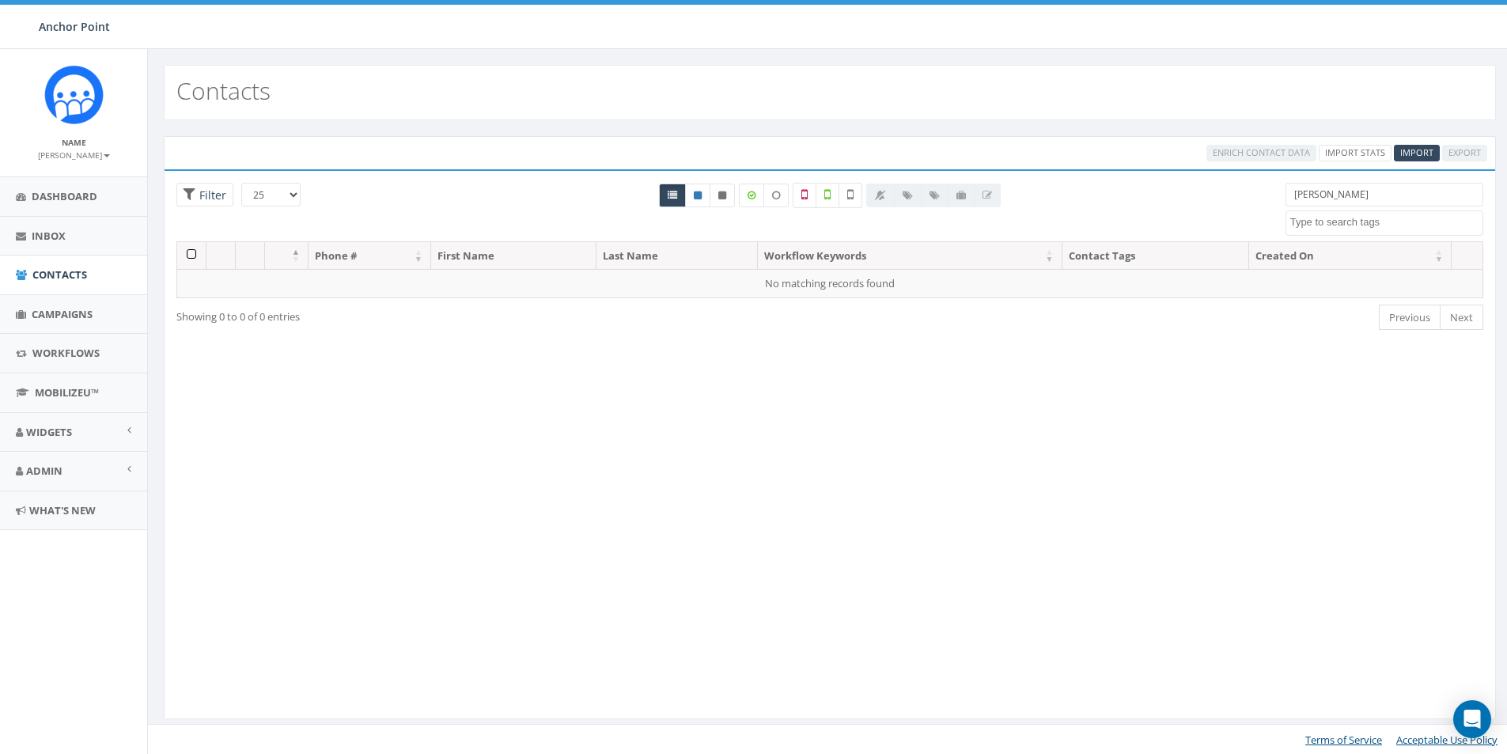
select select
drag, startPoint x: 1342, startPoint y: 198, endPoint x: 1290, endPoint y: 195, distance: 52.3
click at [1290, 195] on input "[PERSON_NAME]" at bounding box center [1385, 195] width 198 height 24
click at [1407, 150] on span "Import" at bounding box center [1416, 152] width 33 height 12
select select
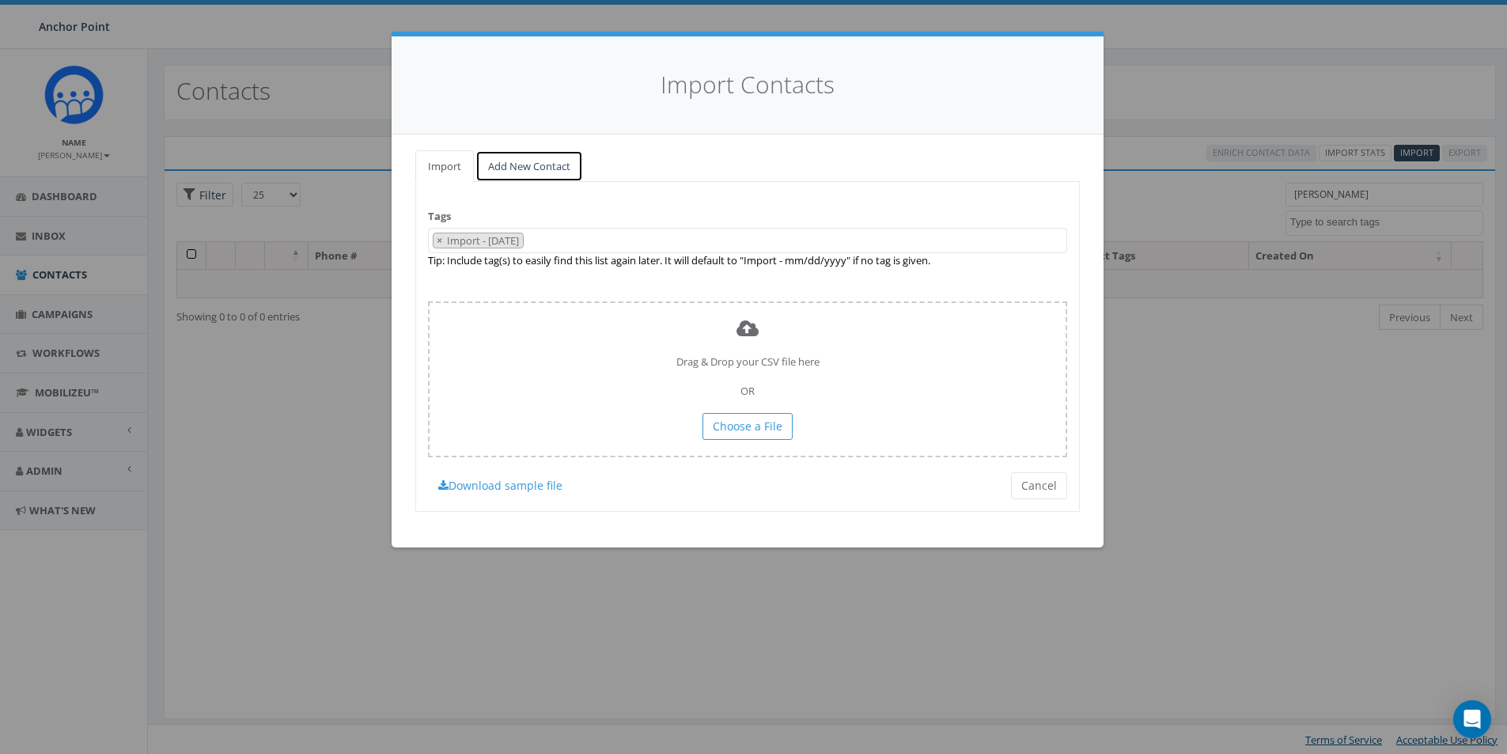
click at [551, 163] on link "Add New Contact" at bounding box center [529, 166] width 108 height 32
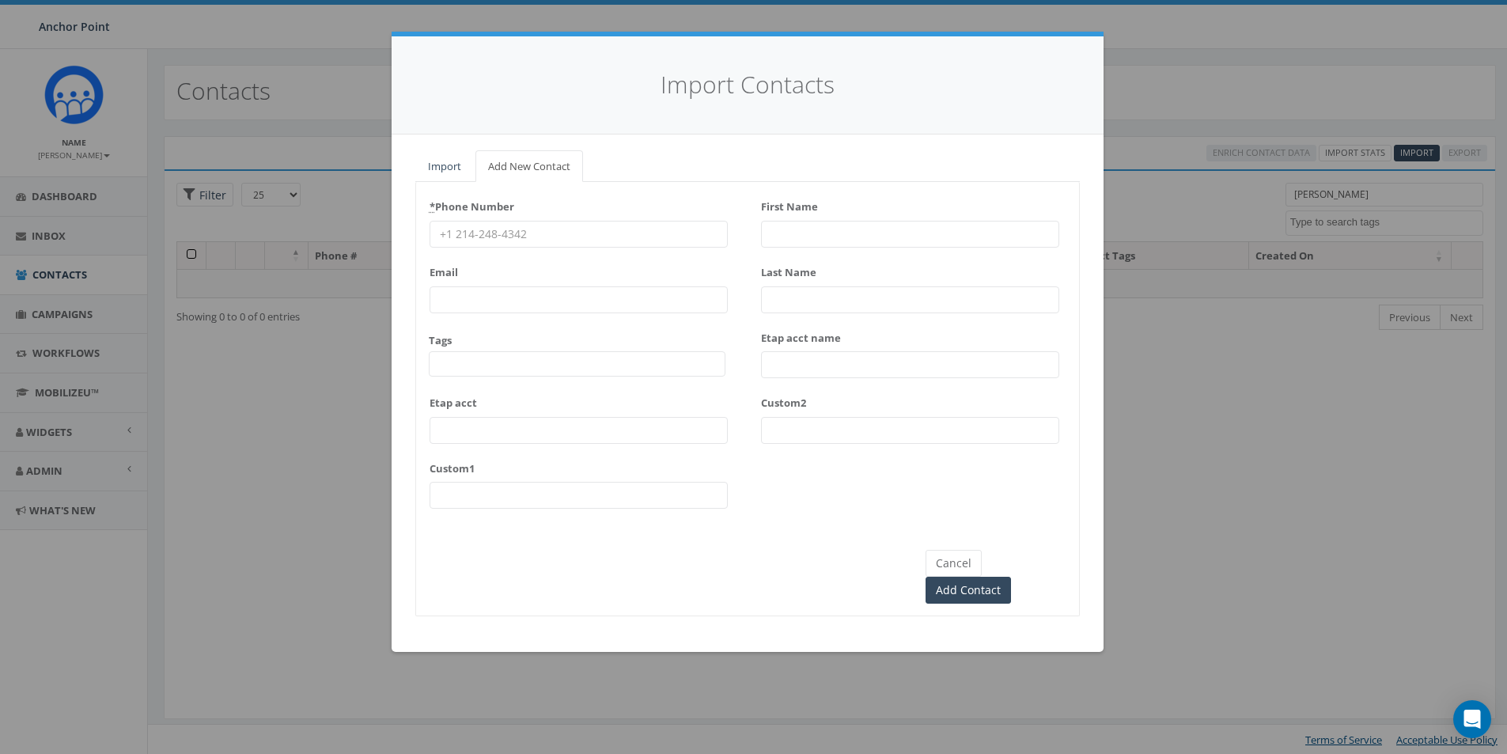
click at [488, 229] on input "* Phone Number" at bounding box center [579, 234] width 298 height 27
type input "210-287-9396"
click at [462, 367] on span at bounding box center [577, 363] width 297 height 25
type textarea "HFC"
select select "HFC-Education Fridays"
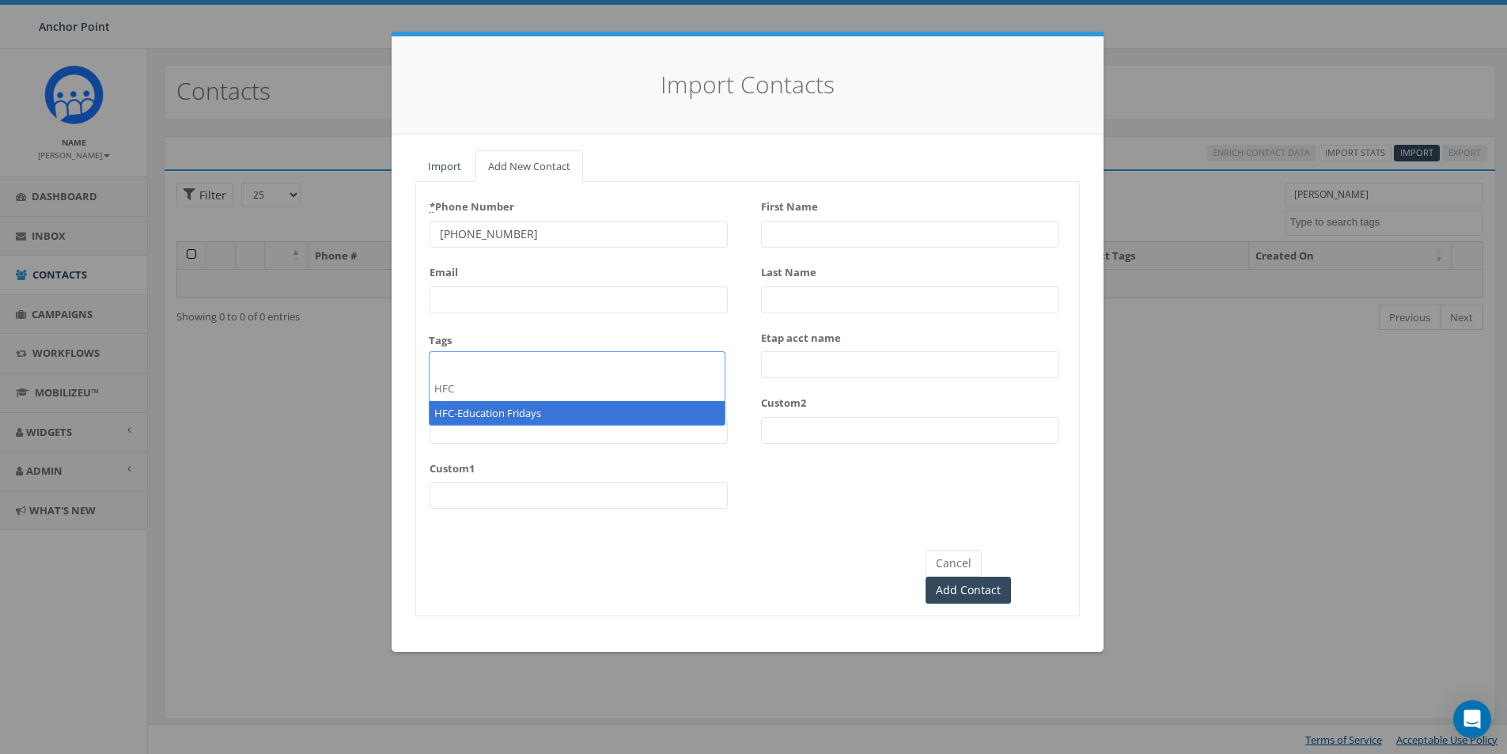
scroll to position [526, 0]
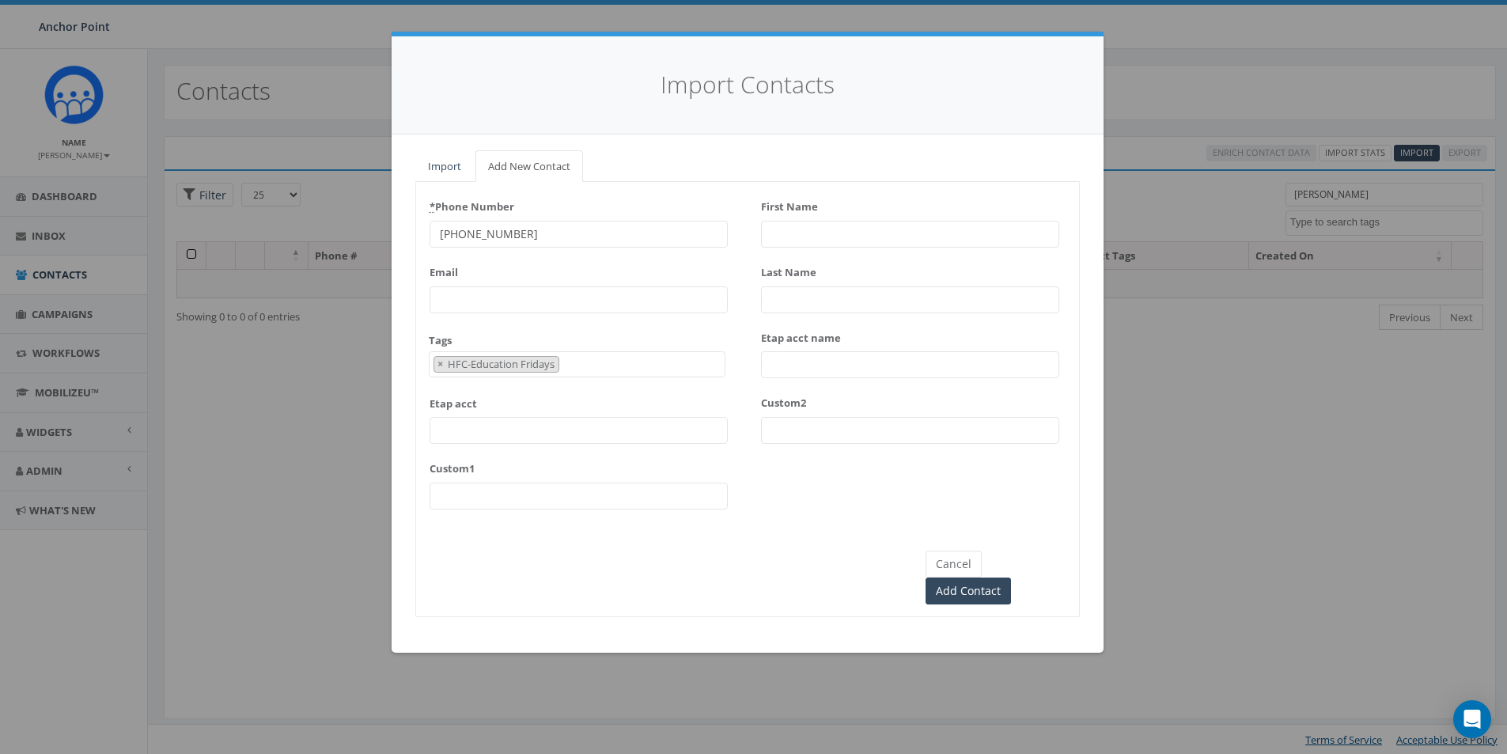
click at [803, 229] on input "First Name" at bounding box center [910, 234] width 298 height 27
type input "Jasmin"
type input "Pacheco"
click at [1011, 578] on input "Add Contact" at bounding box center [968, 591] width 85 height 27
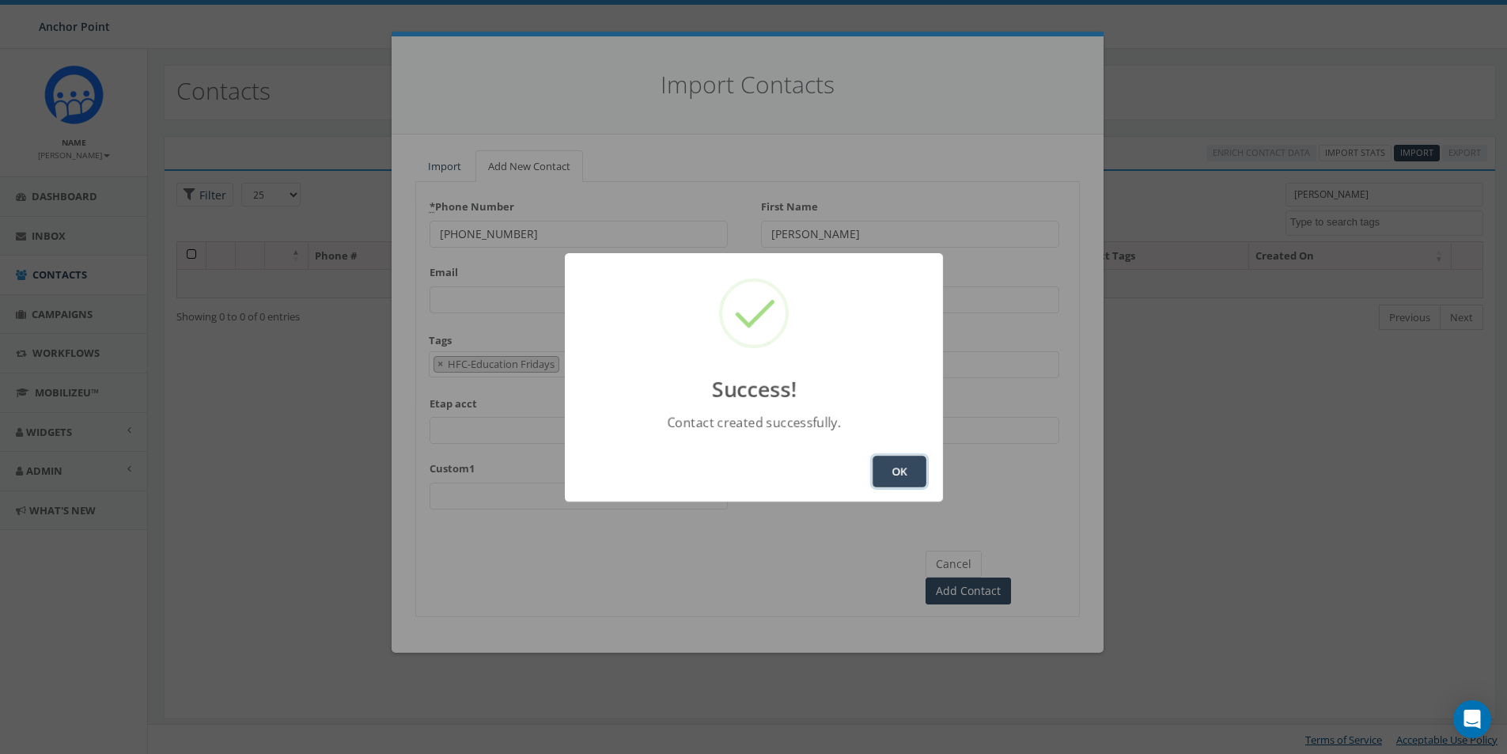
click at [894, 472] on button "OK" at bounding box center [900, 472] width 54 height 32
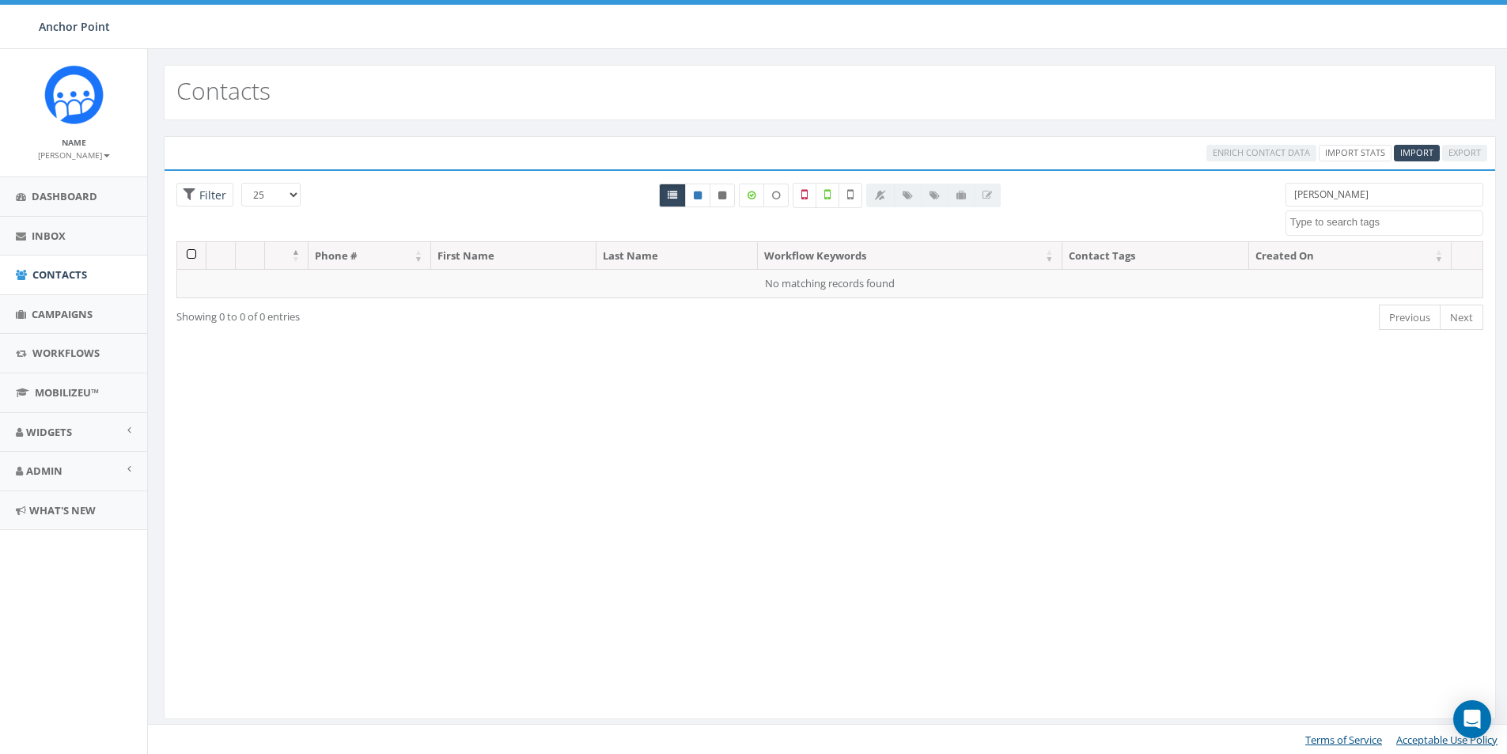
select select
